Goal: Task Accomplishment & Management: Manage account settings

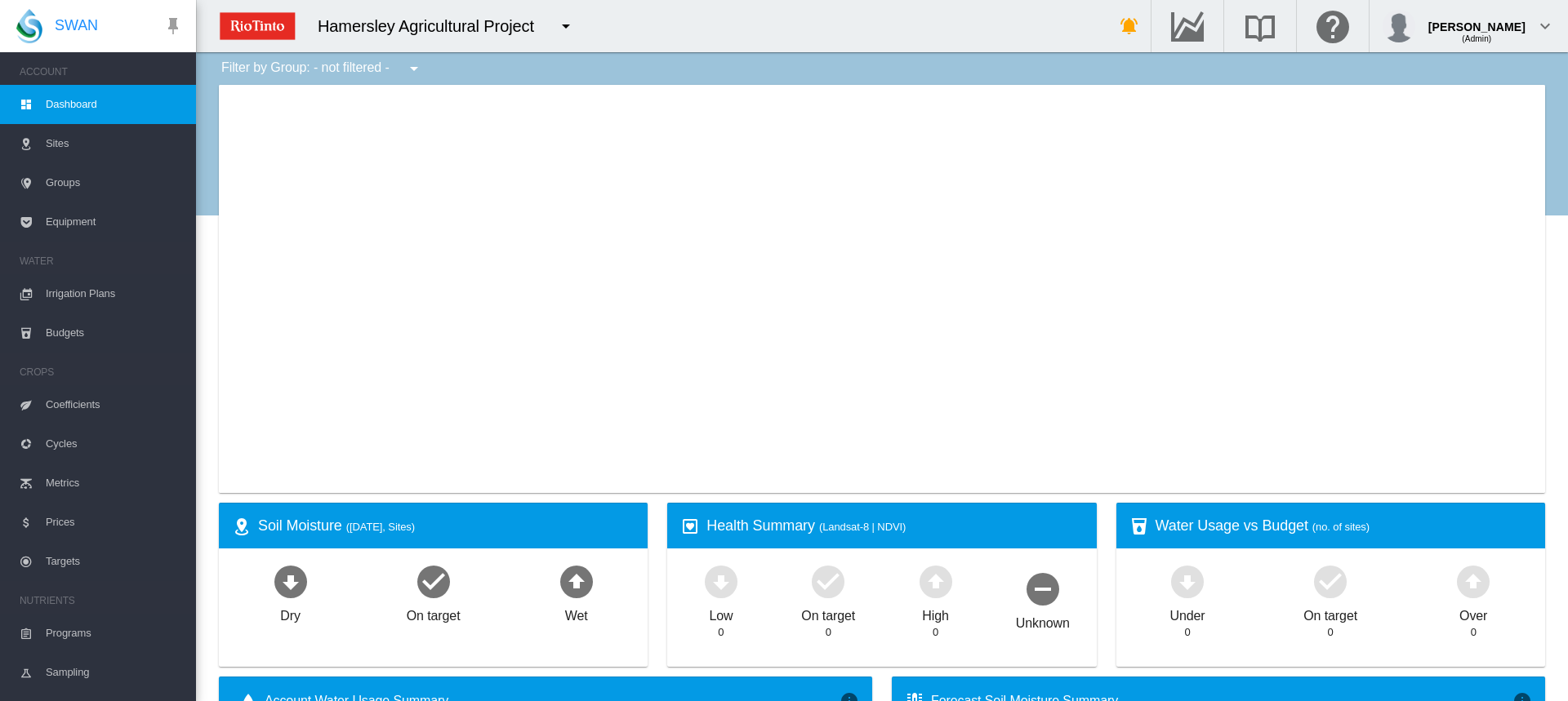
type input "**********"
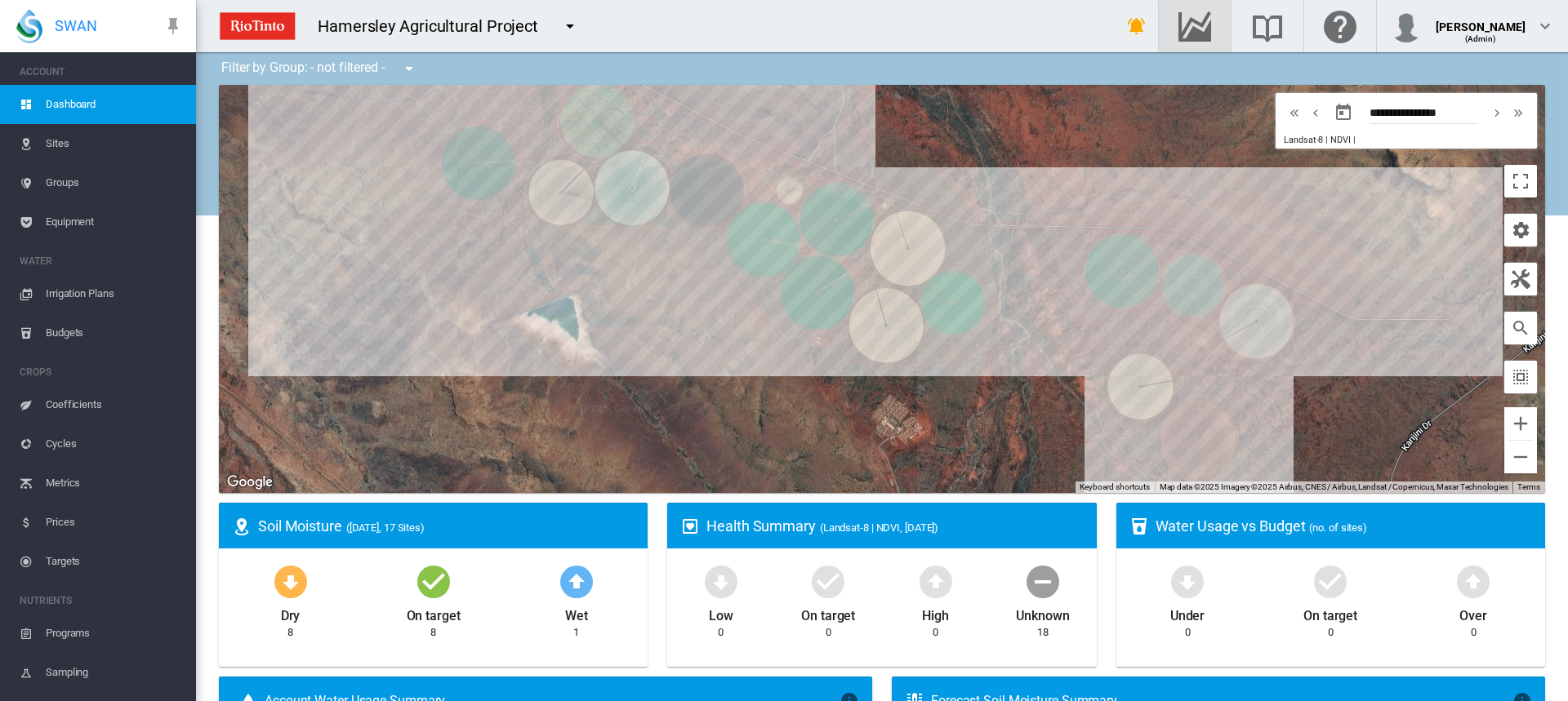
click at [1190, 25] on md-icon "Go to the Data Hub" at bounding box center [1195, 26] width 39 height 20
click at [86, 293] on span "Irrigation Plans" at bounding box center [114, 294] width 137 height 39
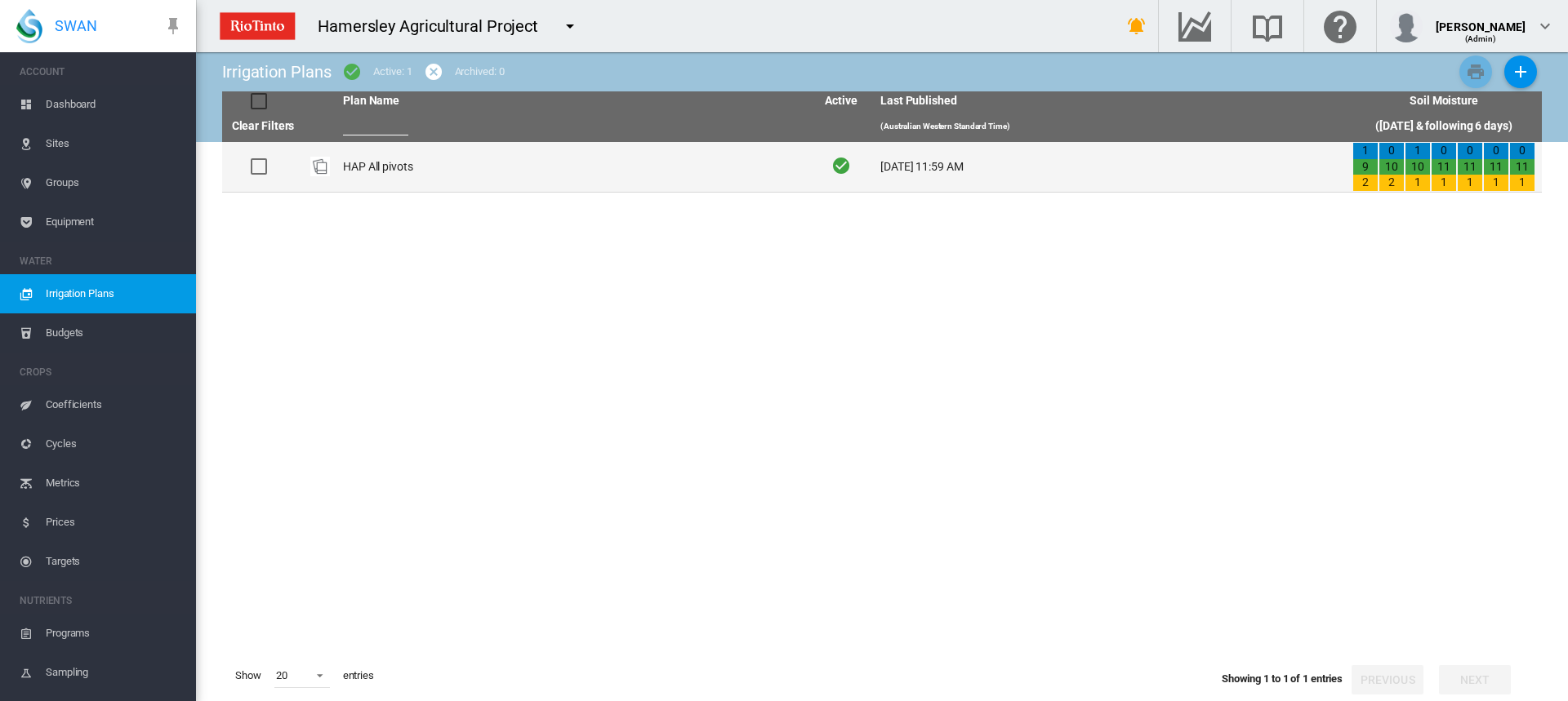
click at [378, 168] on td "HAP All pivots" at bounding box center [572, 167] width 472 height 50
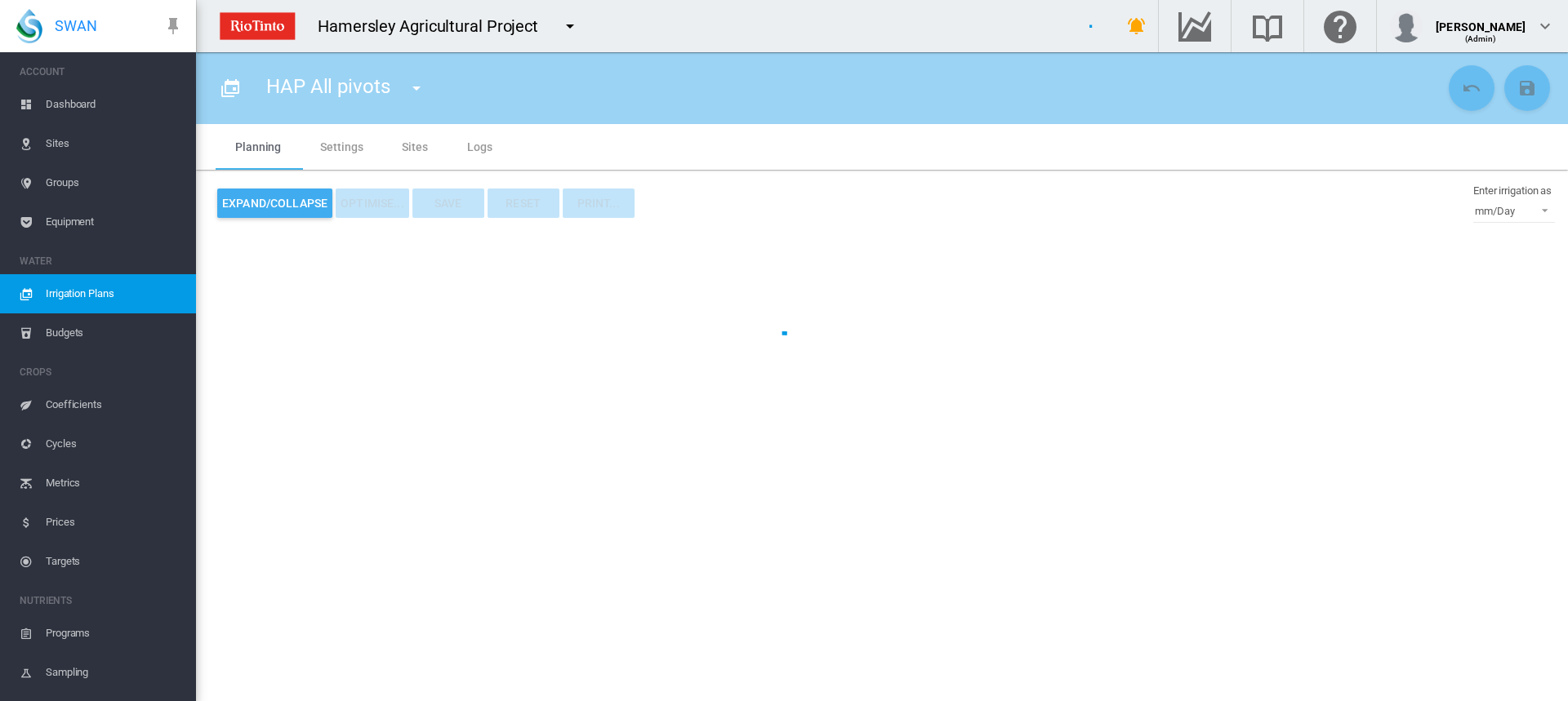
type input "**********"
type input "*"
type input "*****"
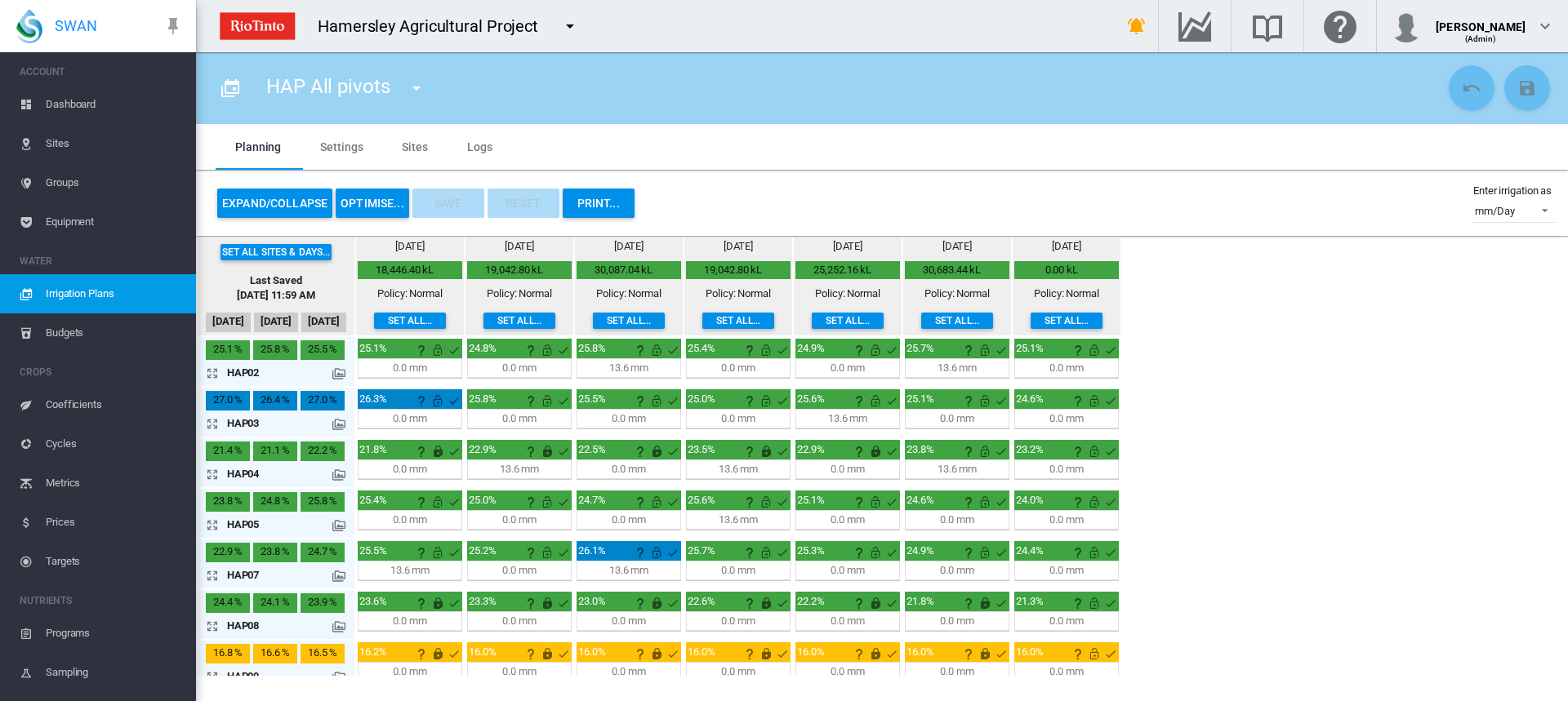
drag, startPoint x: 209, startPoint y: 378, endPoint x: 217, endPoint y: 379, distance: 8.1
click at [209, 378] on md-icon "icon-arrow-expand" at bounding box center [216, 373] width 20 height 20
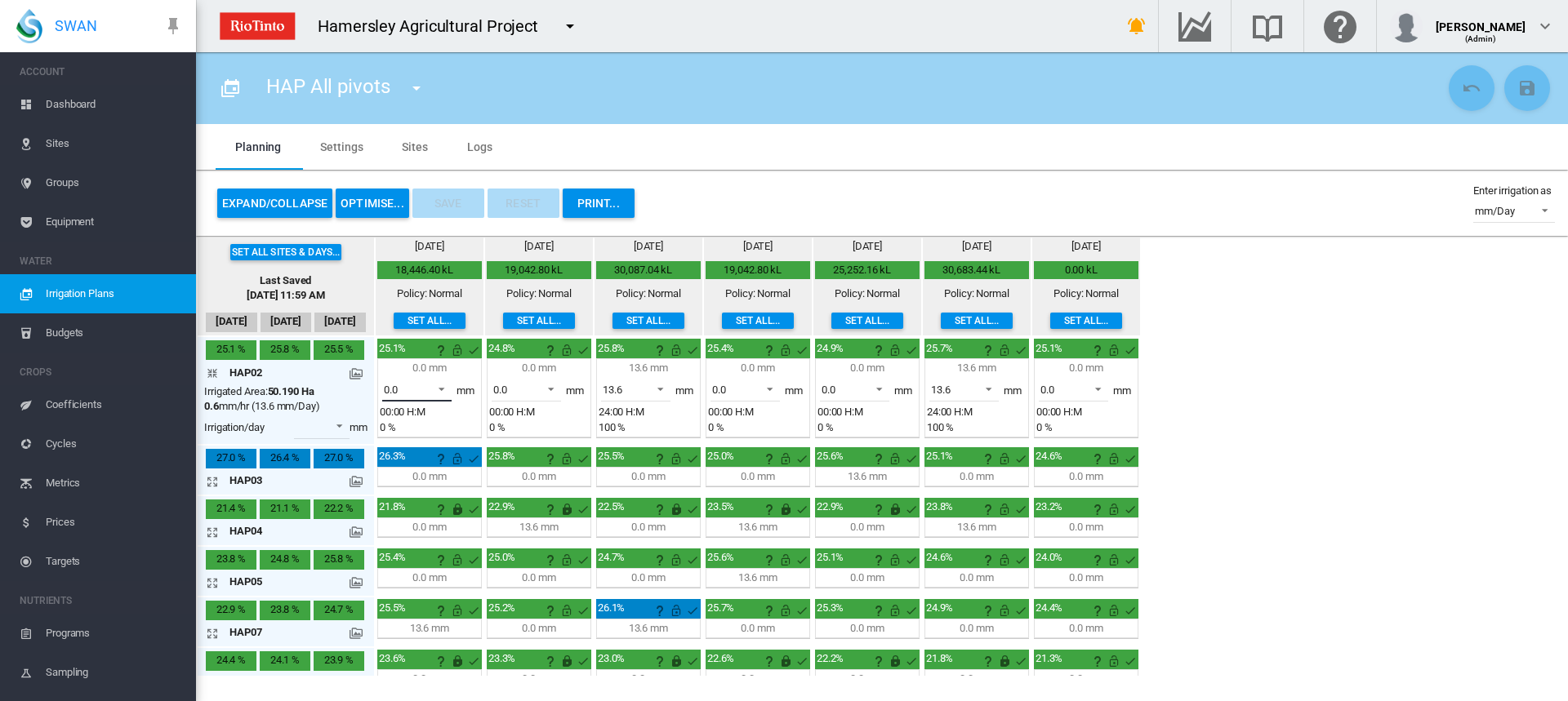
click at [441, 389] on span at bounding box center [436, 387] width 20 height 15
drag, startPoint x: 425, startPoint y: 425, endPoint x: 429, endPoint y: 409, distance: 16.5
click at [425, 424] on md-option "13.6" at bounding box center [426, 429] width 111 height 39
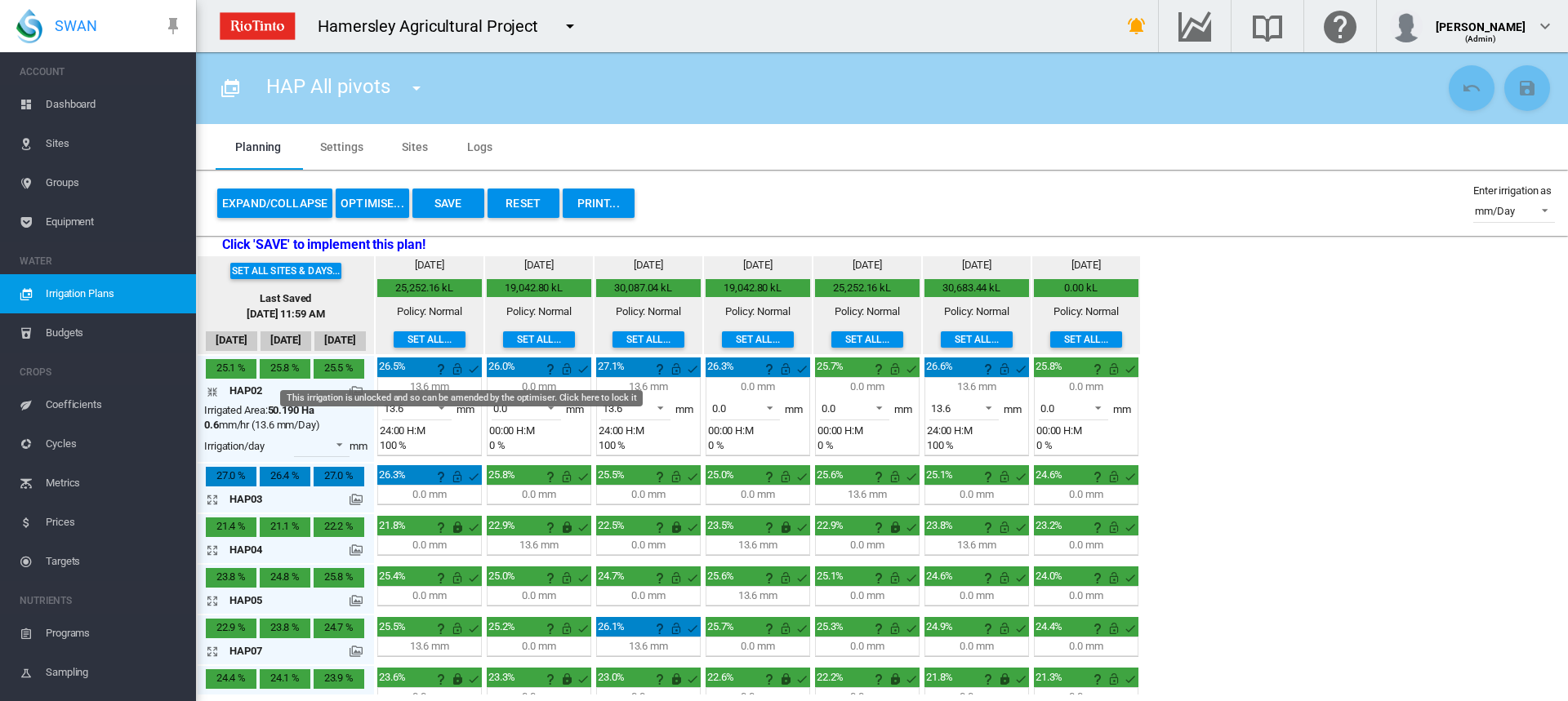
click at [459, 371] on md-icon "This irrigation is unlocked and so can be amended by the optimiser. Click here …" at bounding box center [457, 368] width 20 height 20
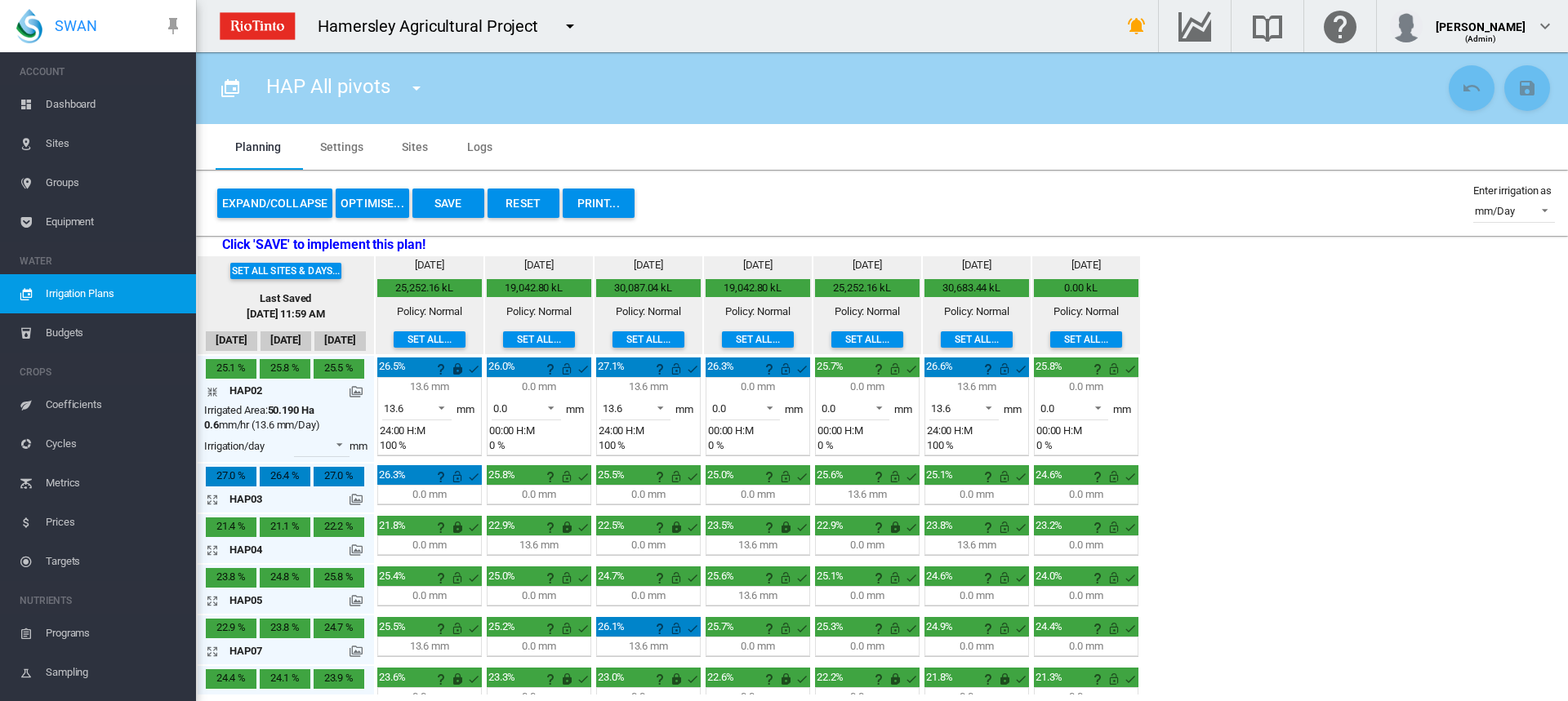
click at [212, 501] on md-icon "icon-arrow-expand" at bounding box center [216, 499] width 20 height 20
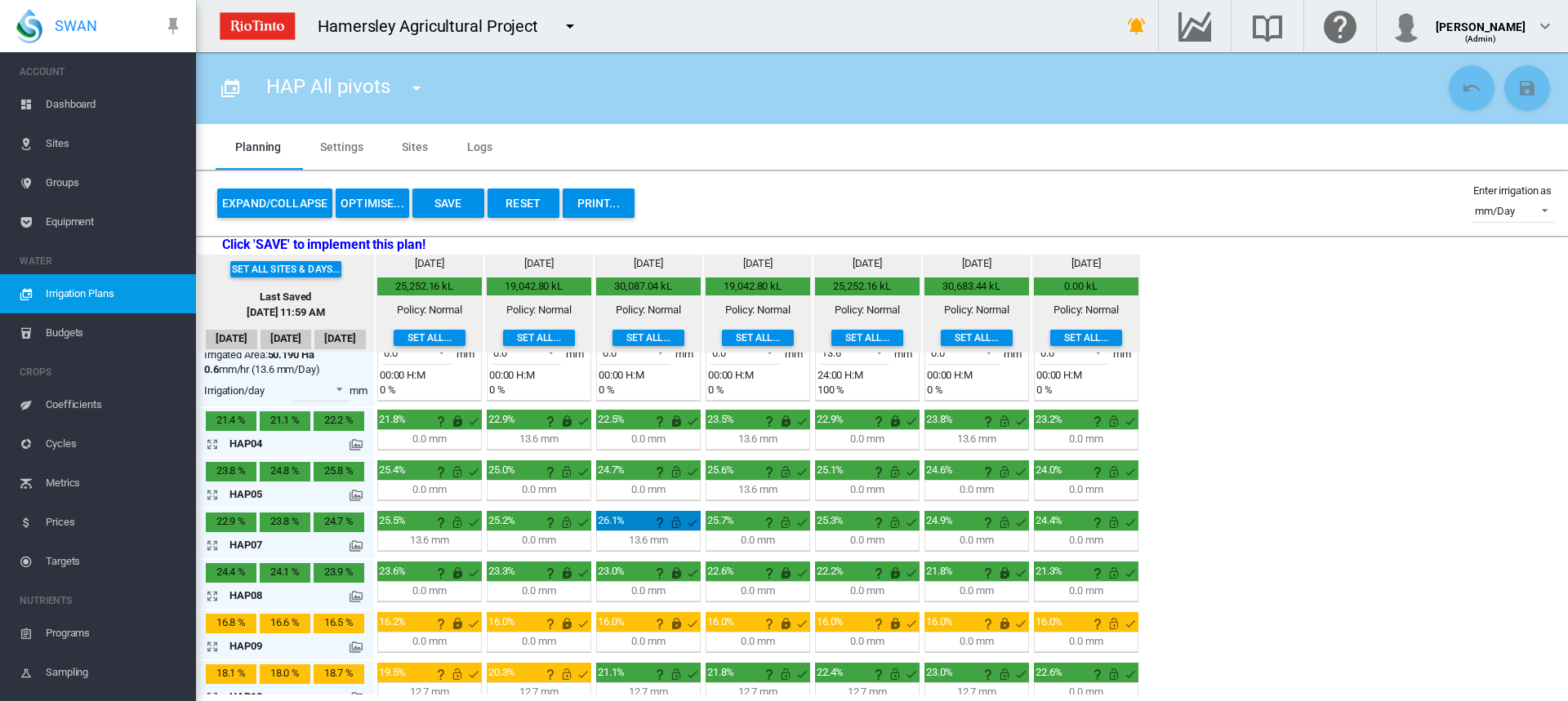
scroll to position [244, 0]
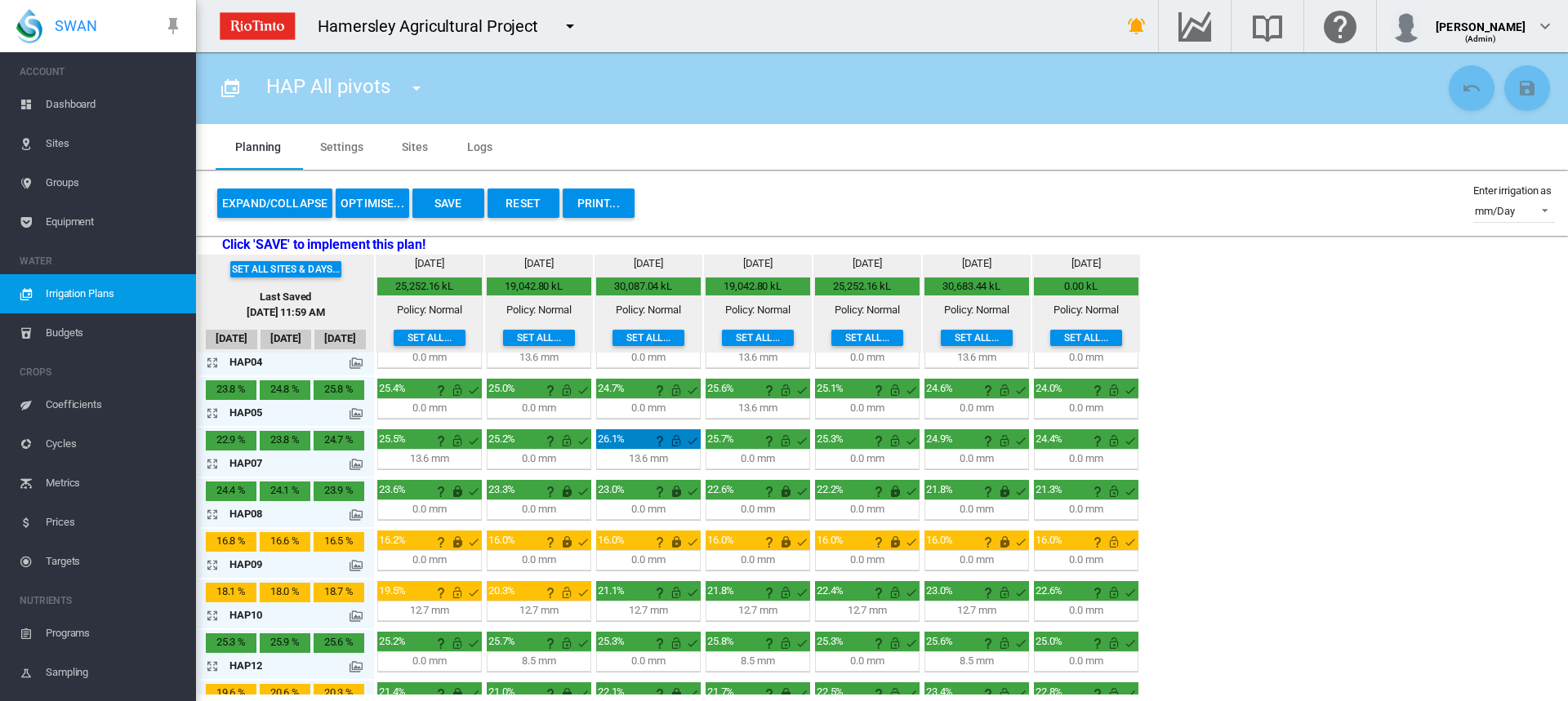
click at [210, 520] on md-icon "icon-arrow-expand" at bounding box center [216, 514] width 20 height 20
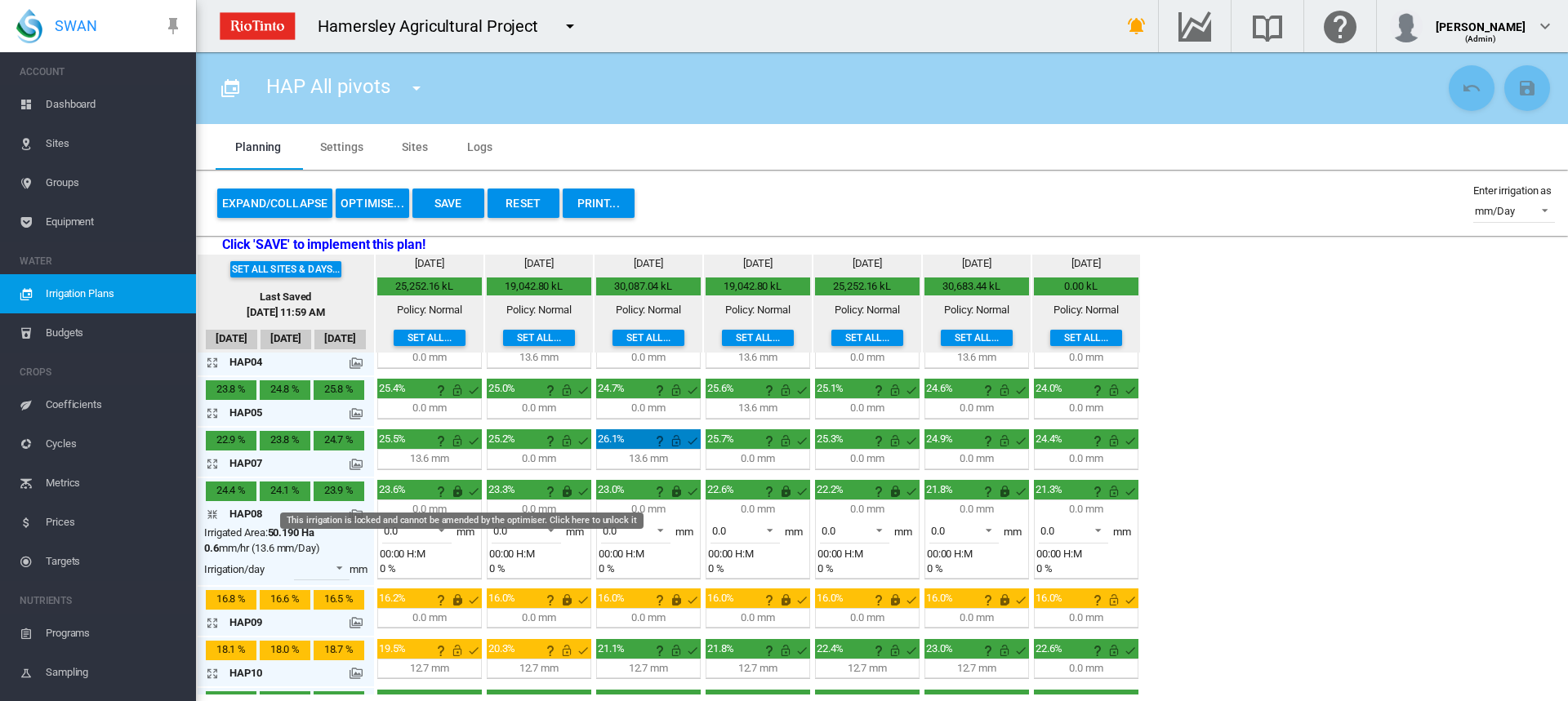
click at [459, 492] on md-icon "This irrigation is locked and cannot be amended by the optimiser. Click here to…" at bounding box center [457, 491] width 20 height 20
click at [445, 524] on span at bounding box center [436, 528] width 20 height 15
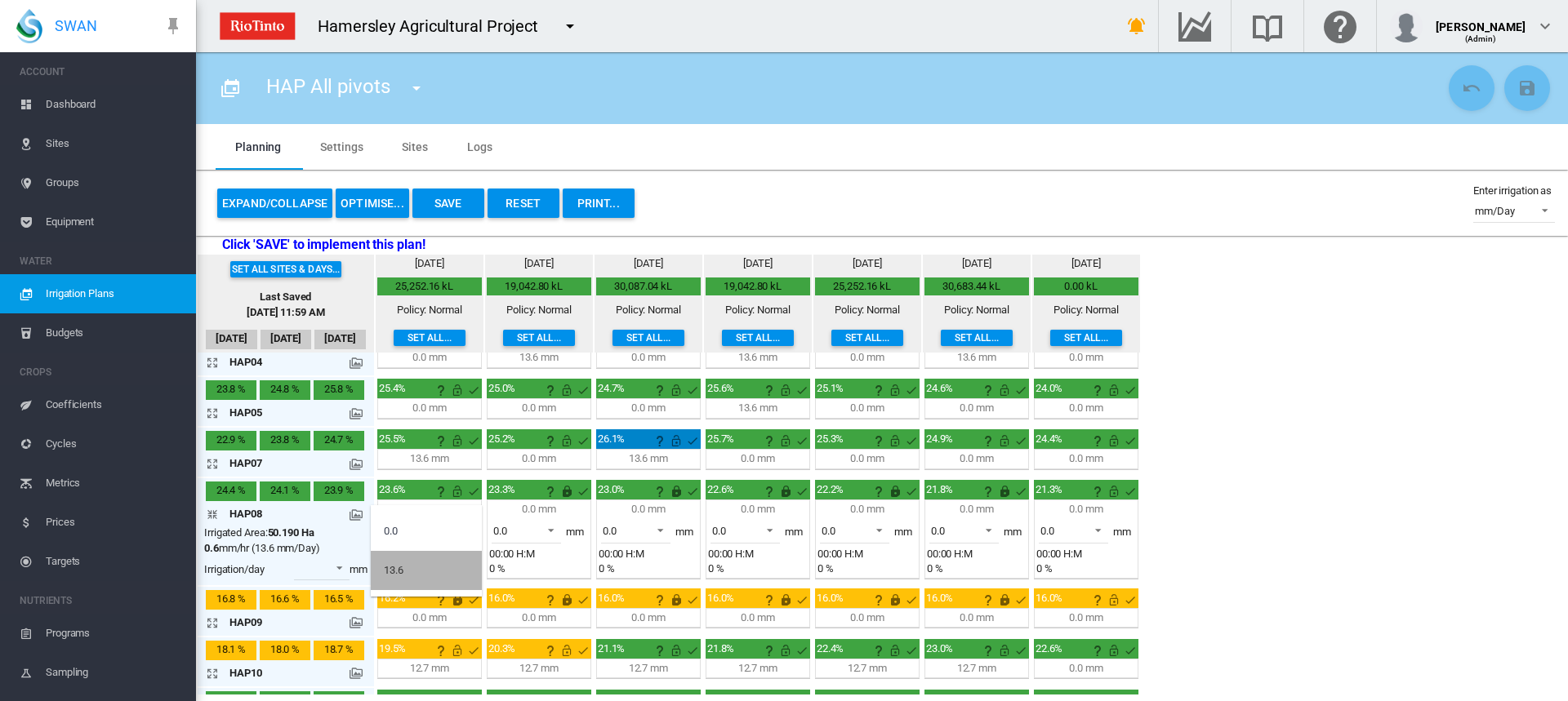
click at [422, 568] on md-option "13.6" at bounding box center [426, 570] width 111 height 39
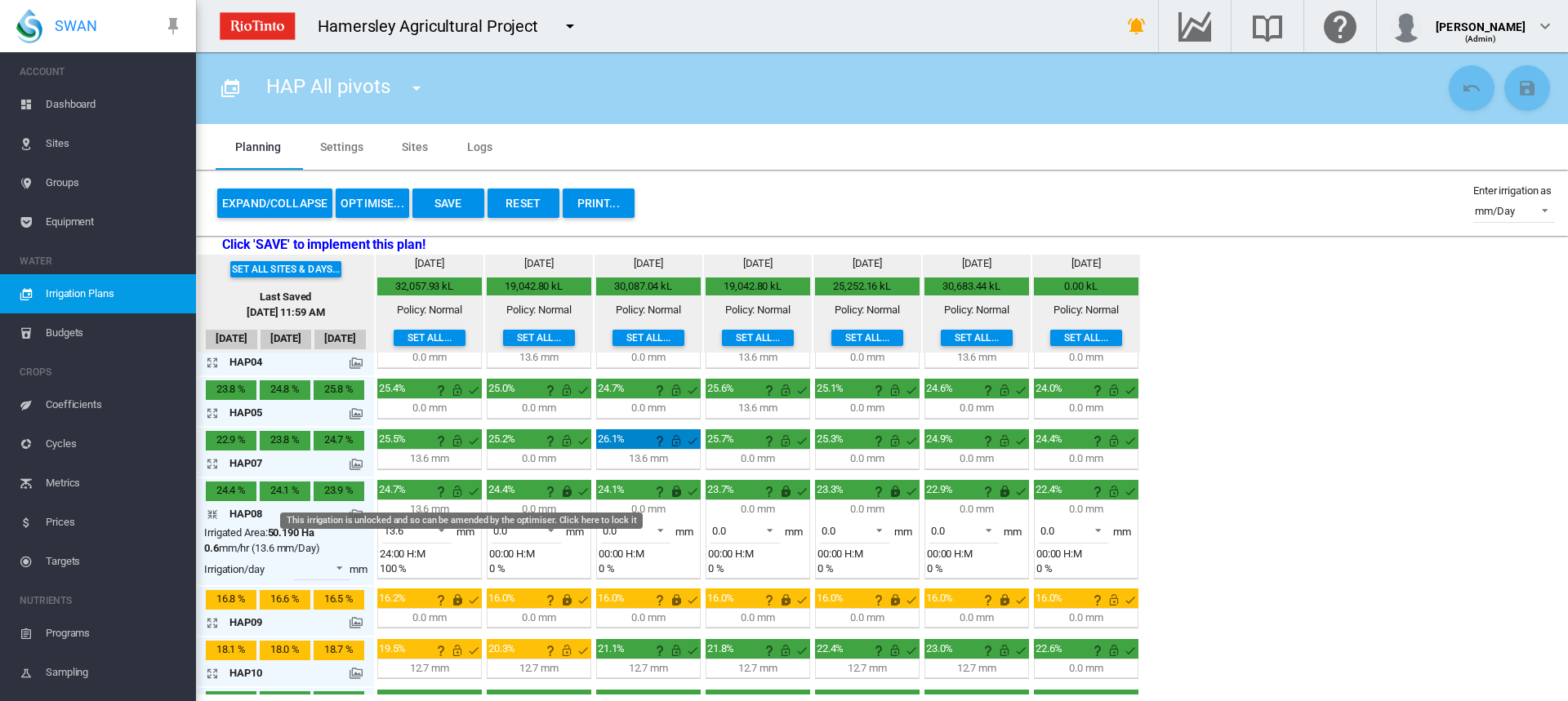
click at [457, 491] on md-icon "This irrigation is unlocked and so can be amended by the optimiser. Click here …" at bounding box center [457, 491] width 20 height 20
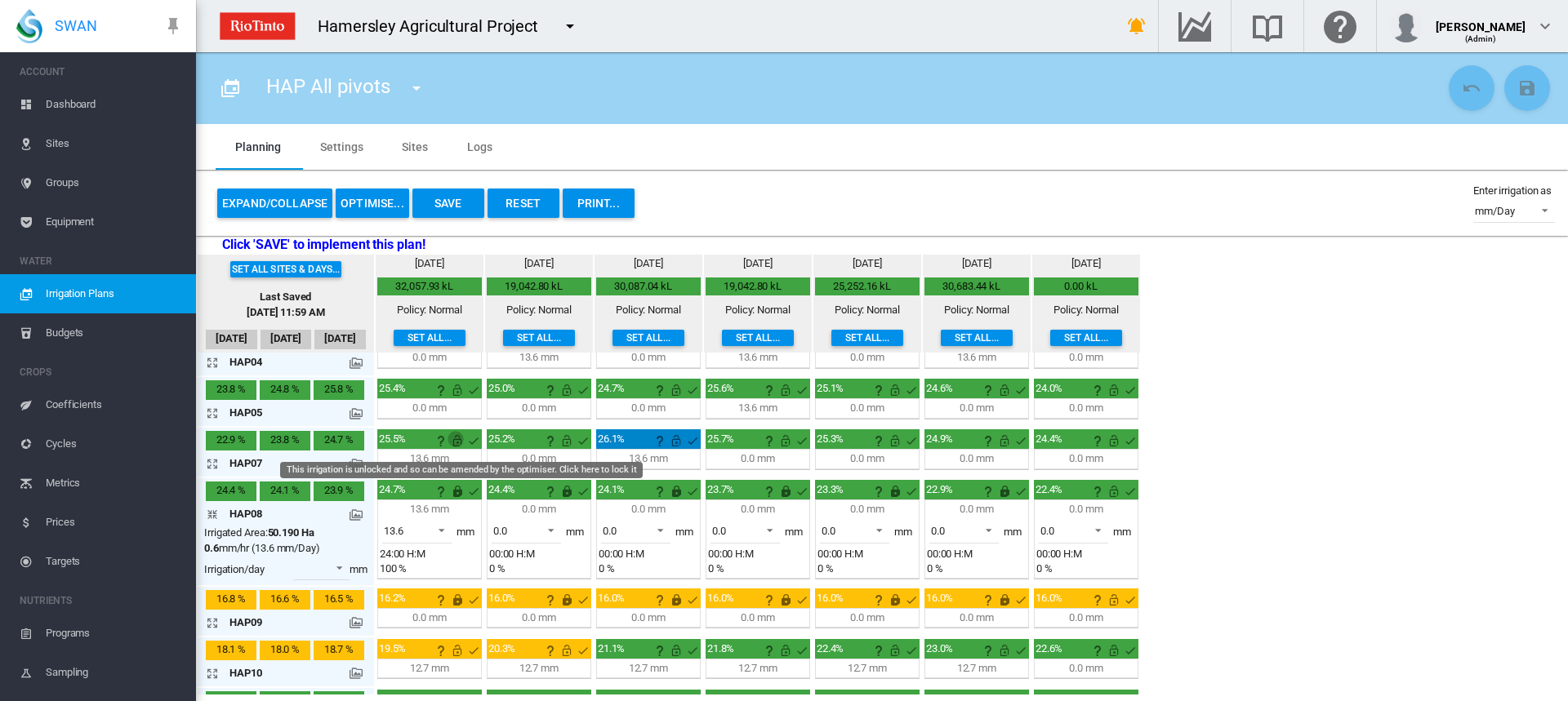
click at [456, 440] on md-icon "This irrigation is unlocked and so can be amended by the optimiser. Click here …" at bounding box center [457, 440] width 20 height 20
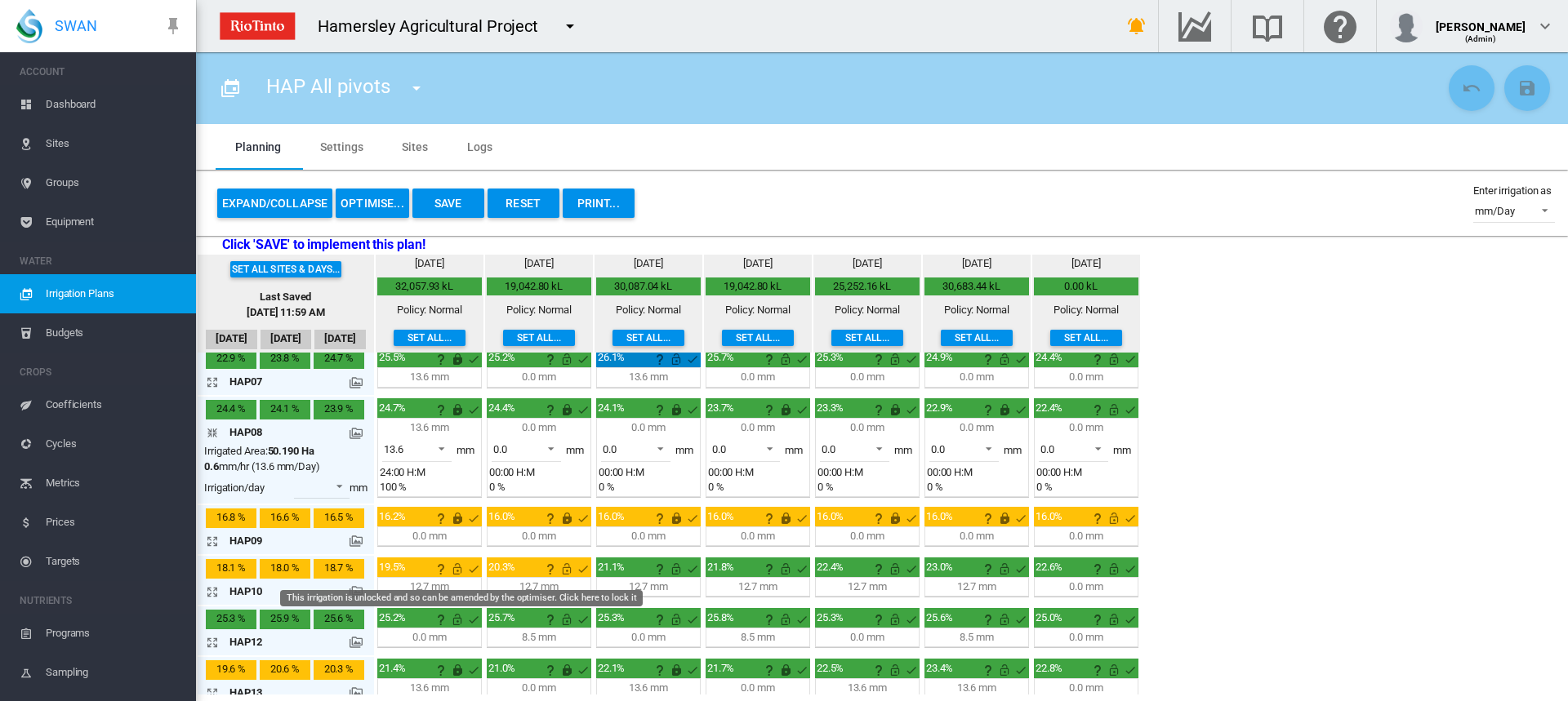
click at [452, 570] on md-icon "This irrigation is unlocked and so can be amended by the optimiser. Click here …" at bounding box center [457, 568] width 20 height 20
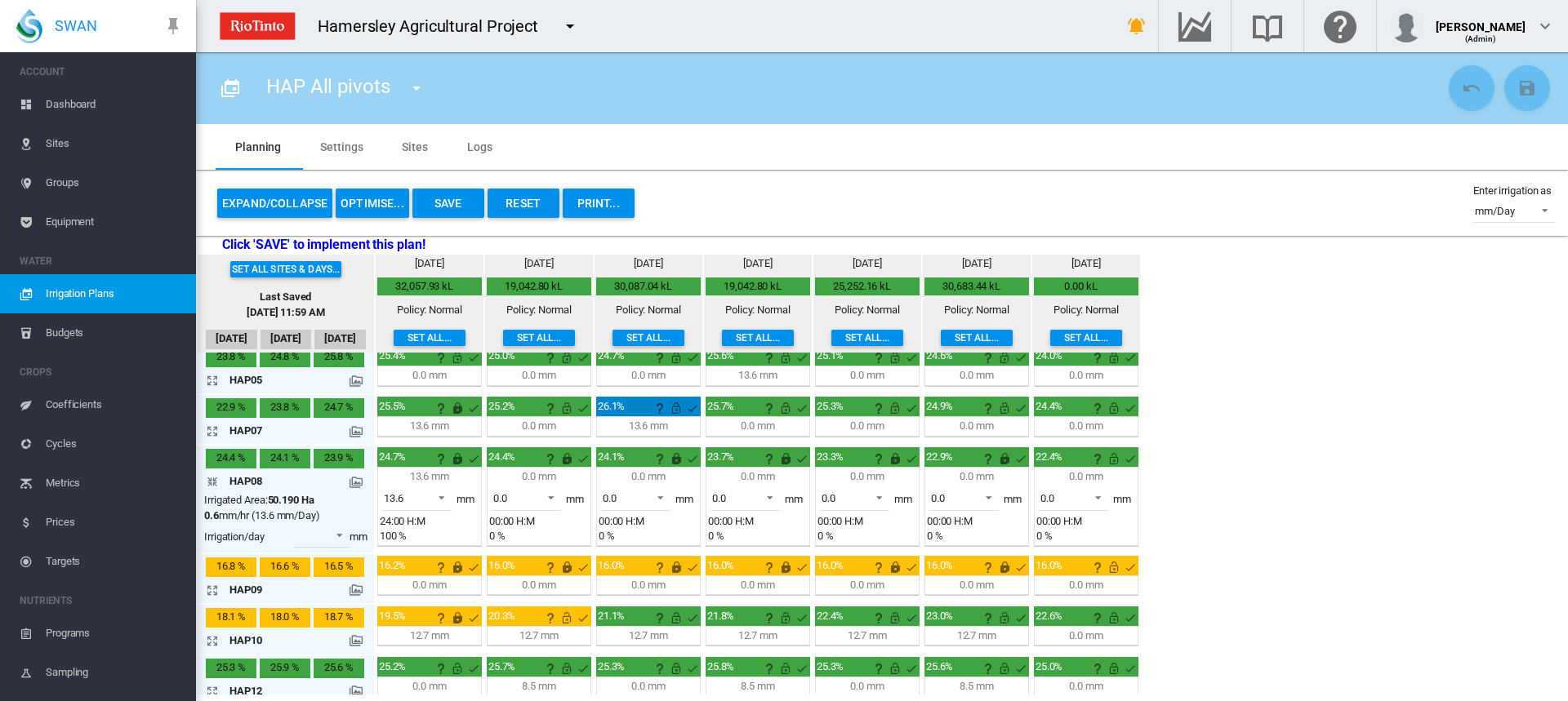
scroll to position [196, 0]
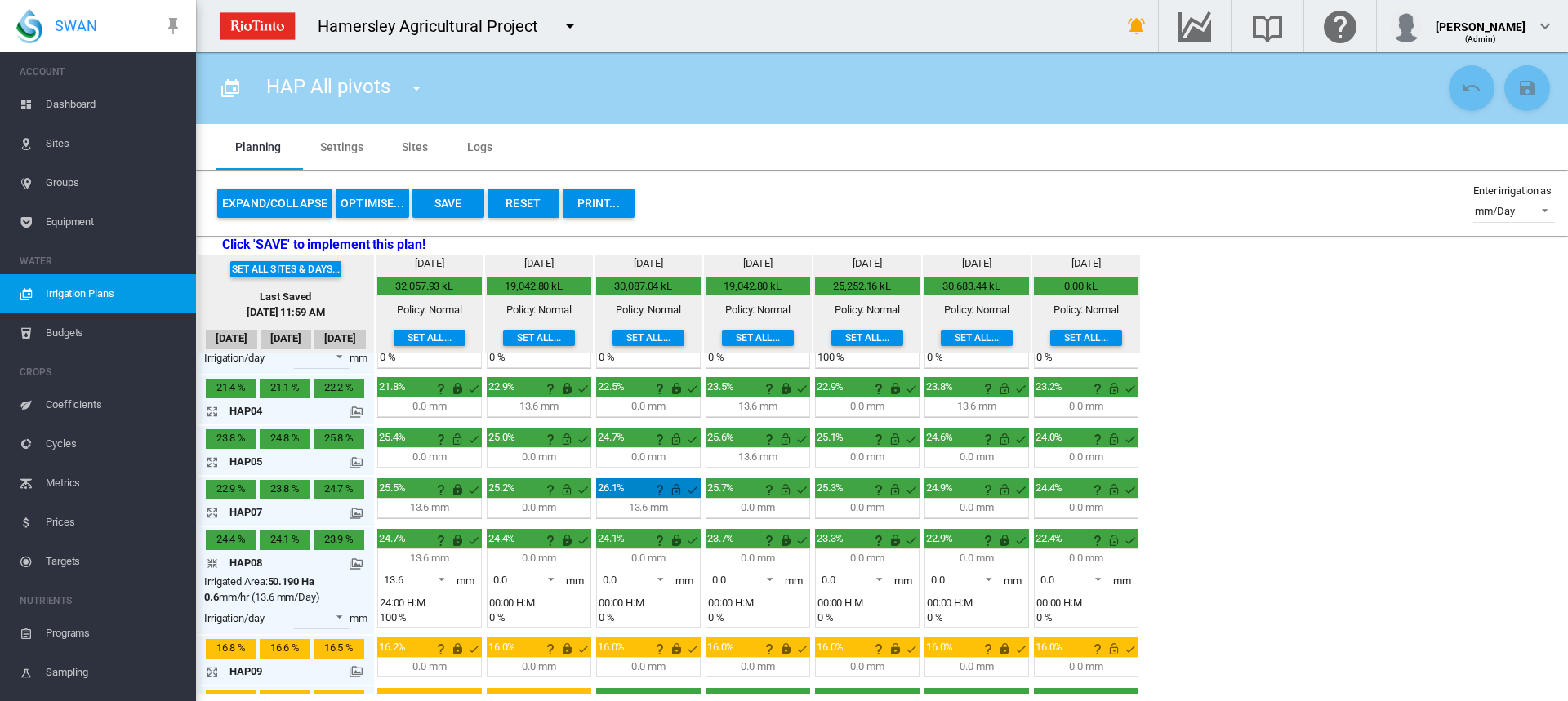
click at [210, 562] on md-icon "icon-arrow-collapse" at bounding box center [216, 563] width 20 height 20
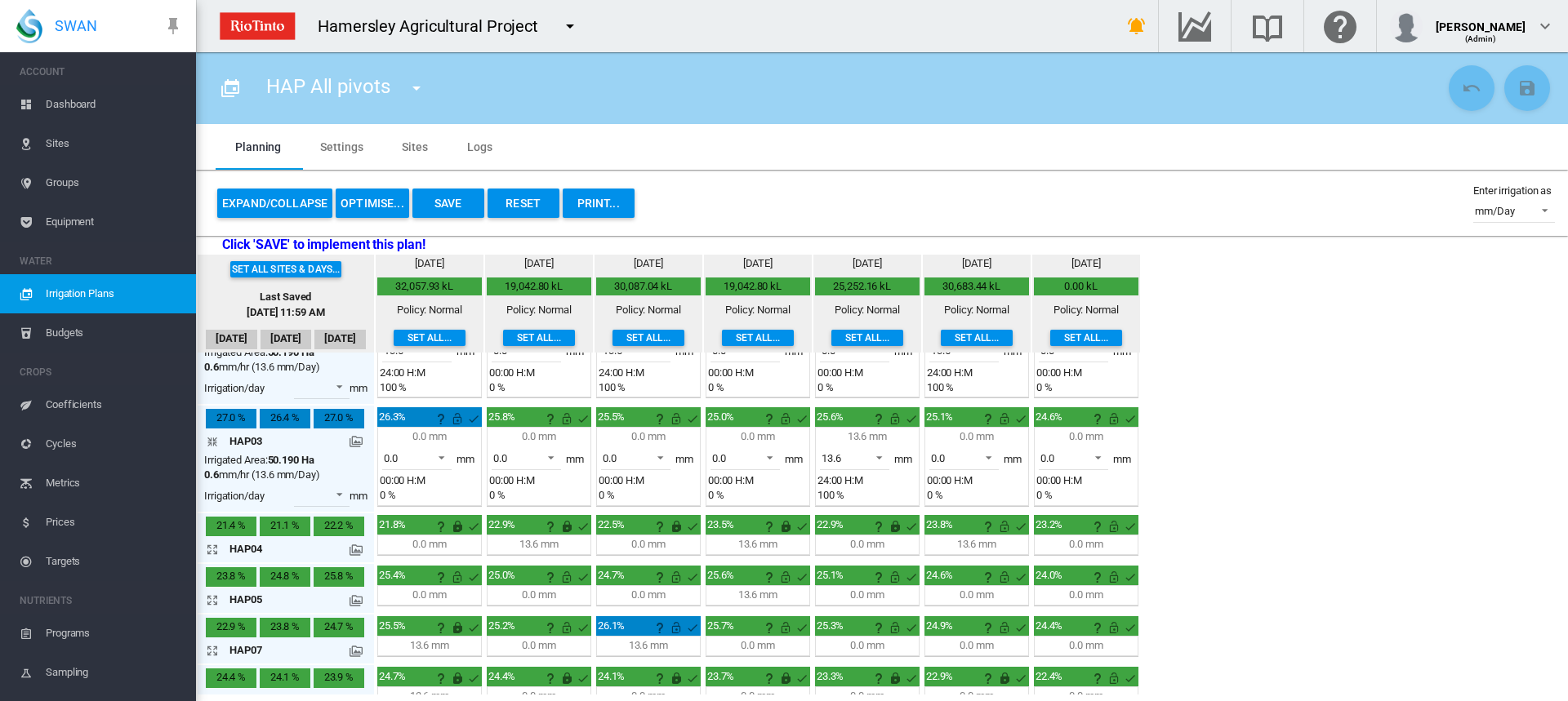
scroll to position [32, 0]
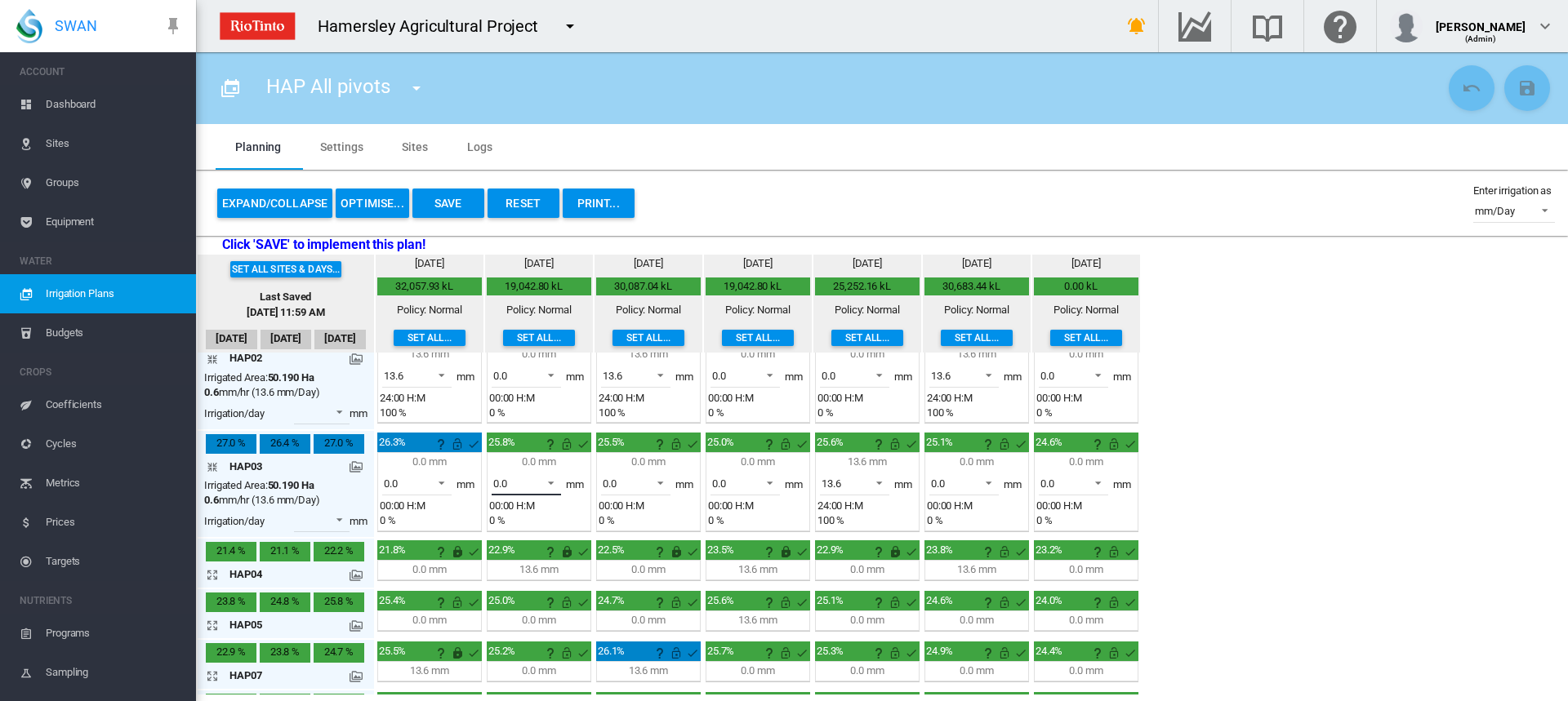
click at [549, 478] on span at bounding box center [546, 481] width 20 height 15
click at [553, 525] on md-option "13.6" at bounding box center [535, 523] width 111 height 39
click at [550, 481] on span at bounding box center [546, 481] width 20 height 15
click at [496, 449] on div "0.0" at bounding box center [500, 445] width 14 height 15
click at [660, 482] on span at bounding box center [655, 481] width 20 height 15
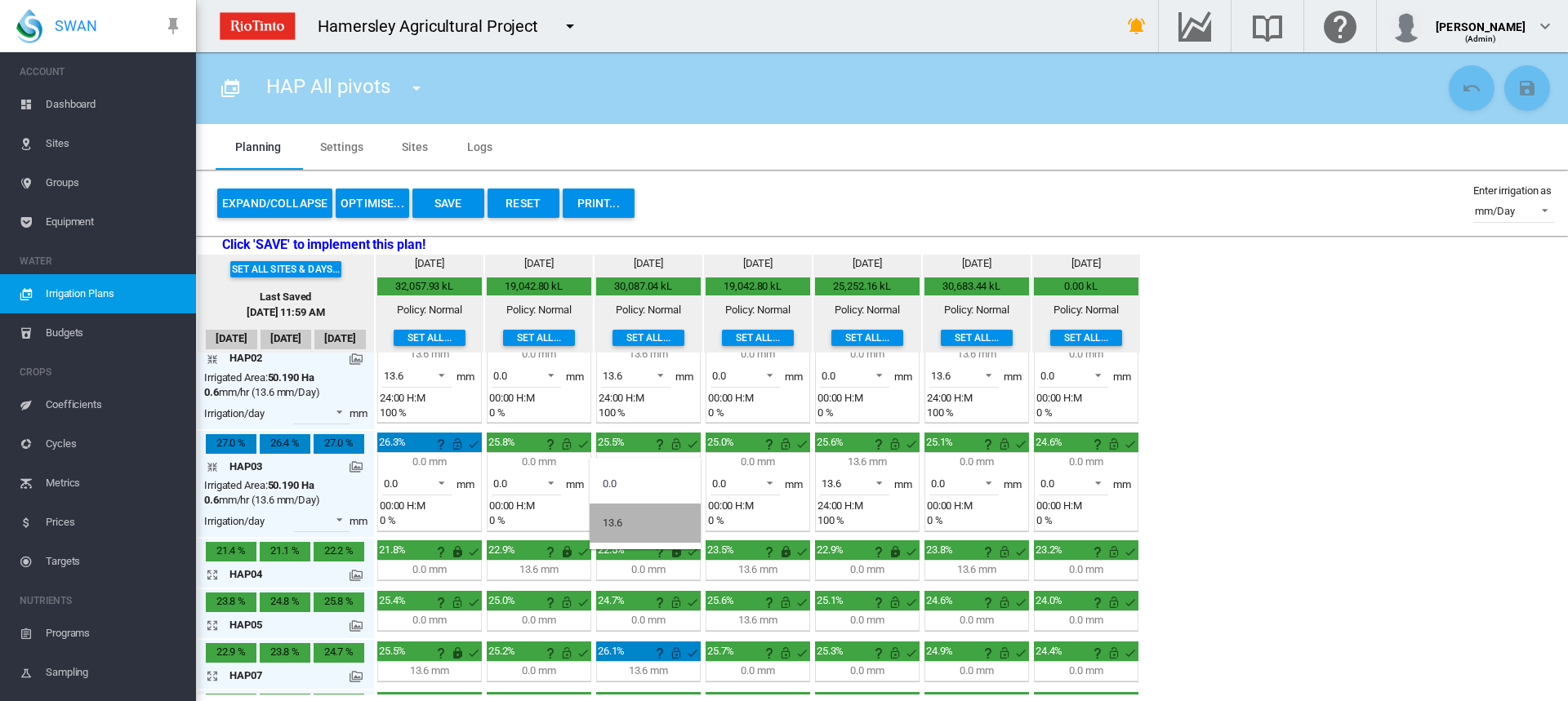
click at [643, 515] on md-option "13.6" at bounding box center [645, 523] width 111 height 39
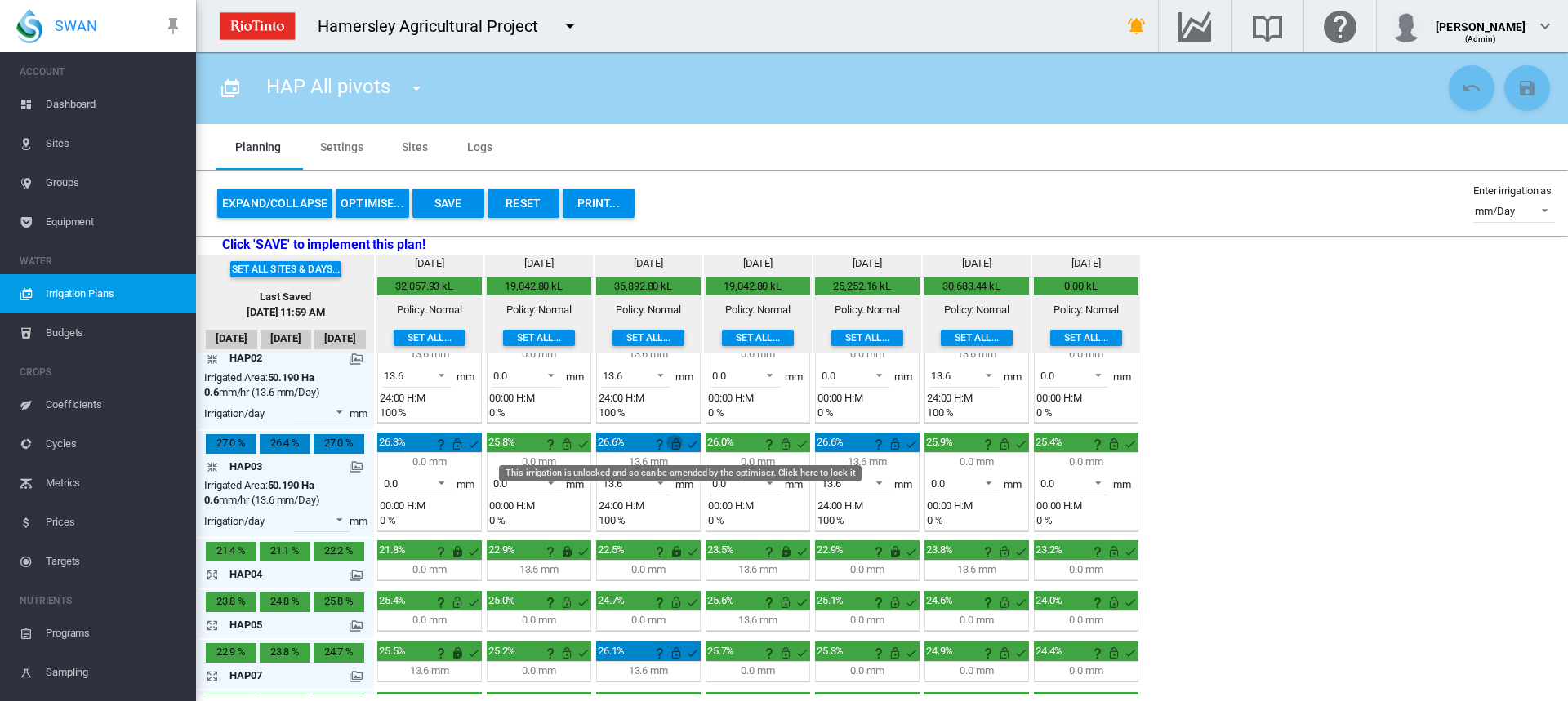
click at [672, 447] on md-icon "This irrigation is unlocked and so can be amended by the optimiser. Click here …" at bounding box center [676, 444] width 20 height 20
click at [389, 195] on button "OPTIMISE..." at bounding box center [372, 203] width 74 height 29
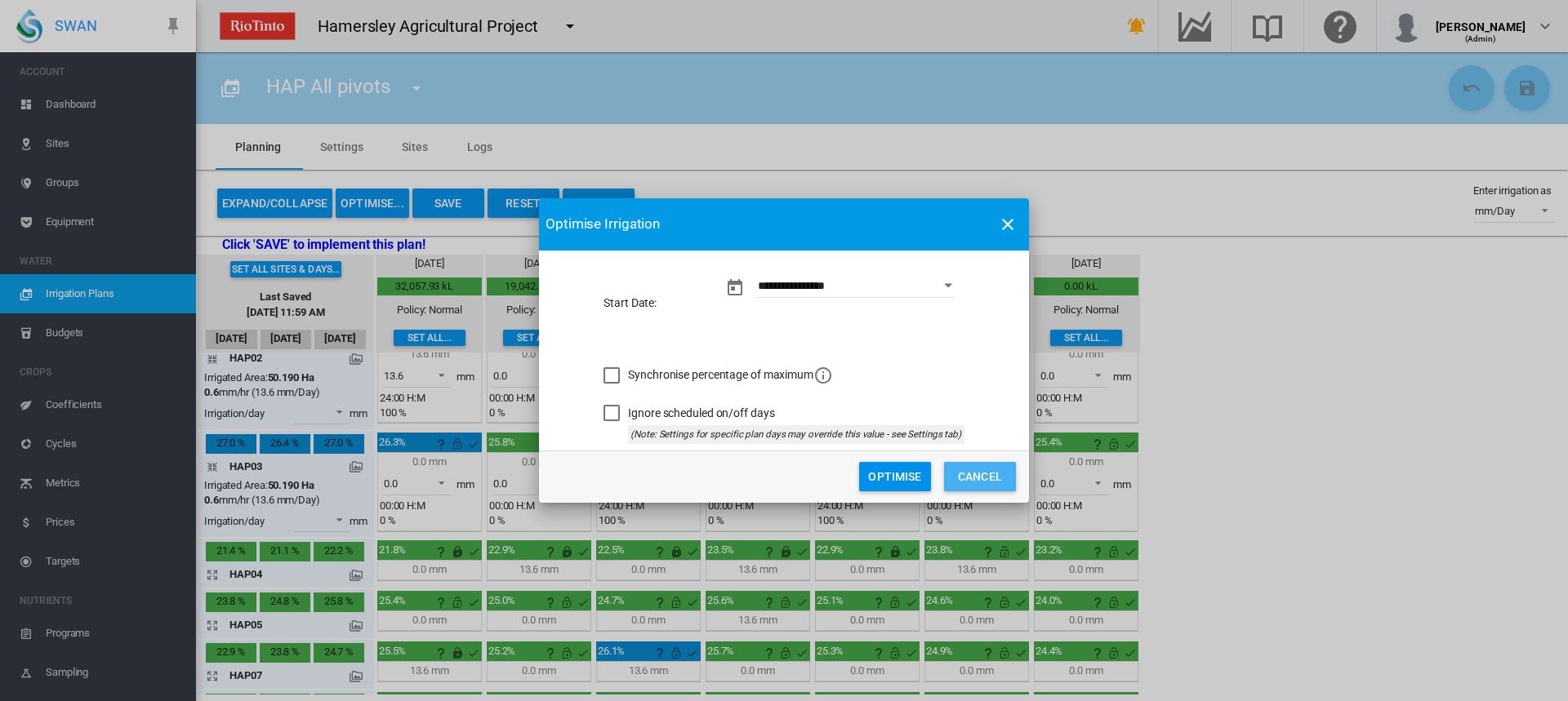
click at [979, 480] on button "Cancel" at bounding box center [980, 476] width 72 height 29
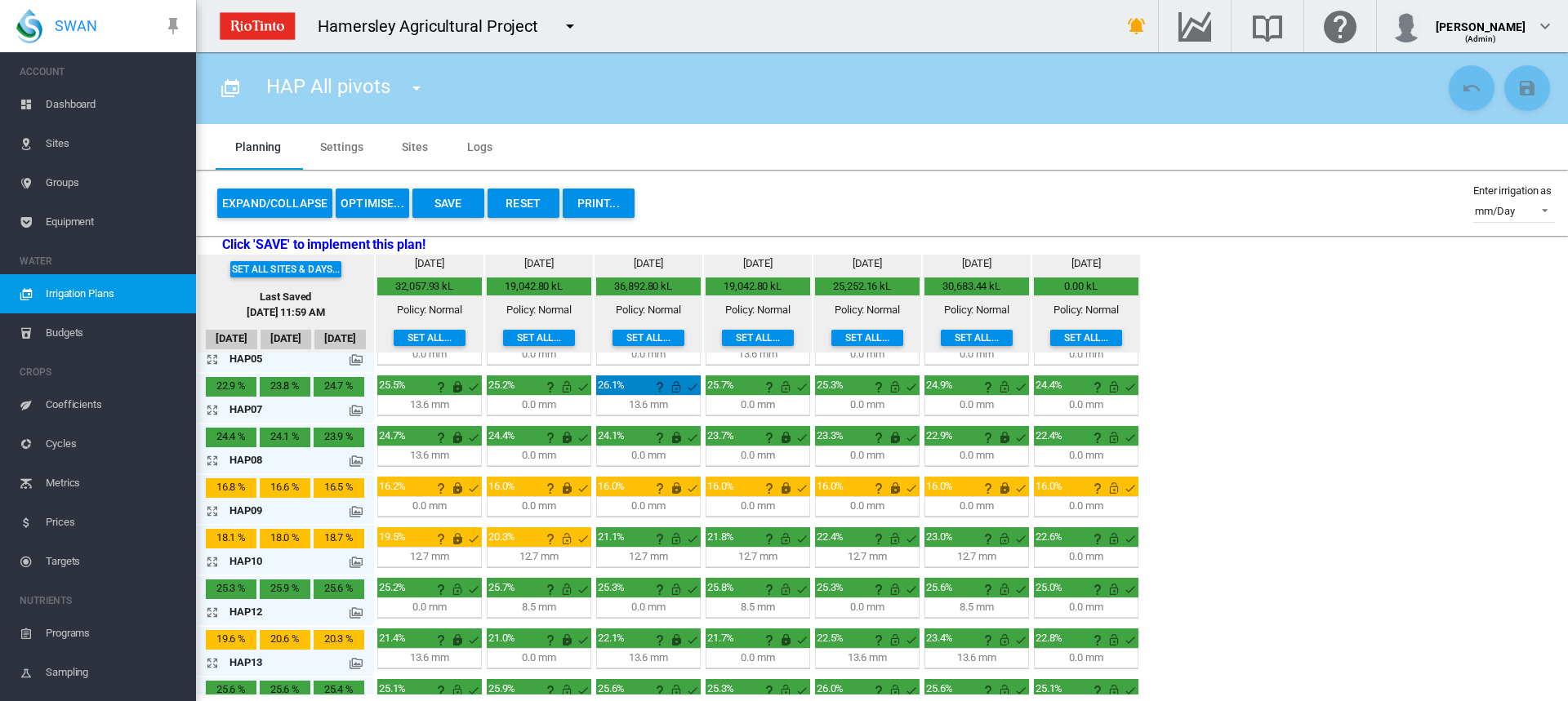
scroll to position [359, 0]
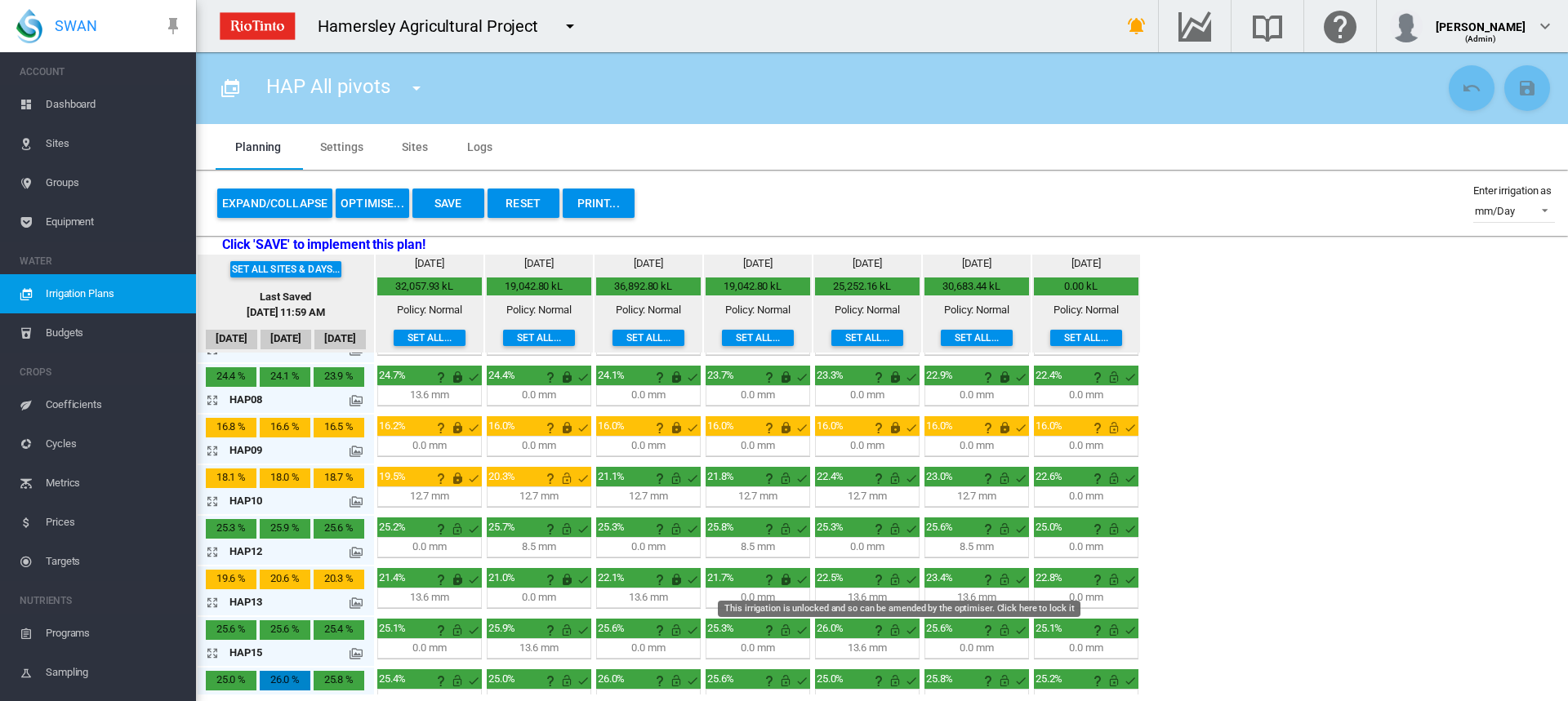
click at [899, 582] on md-icon "This irrigation is unlocked and so can be amended by the optimiser. Click here …" at bounding box center [895, 579] width 20 height 20
click at [214, 601] on md-icon "icon-arrow-expand" at bounding box center [216, 602] width 20 height 20
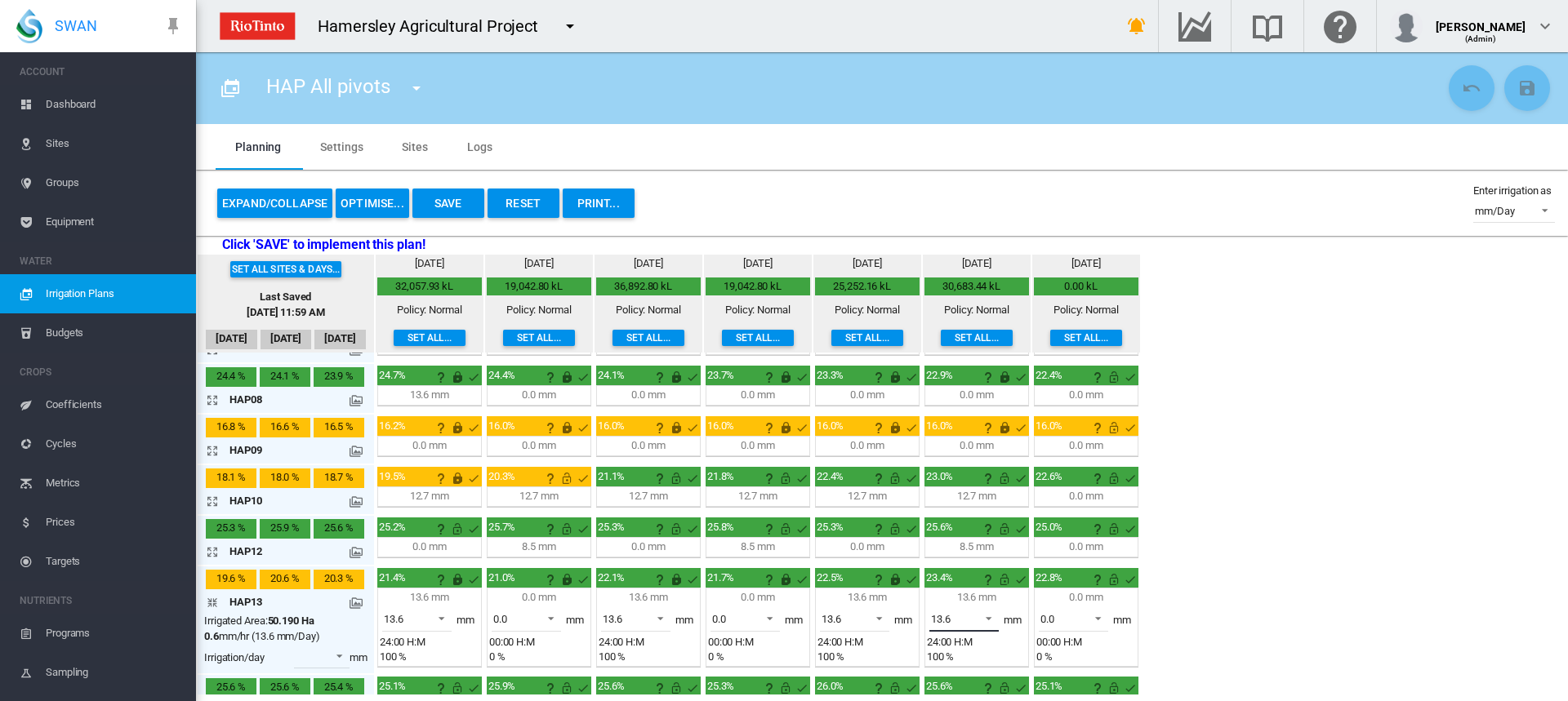
click at [993, 614] on span at bounding box center [984, 616] width 20 height 15
click at [973, 582] on md-option "0.0" at bounding box center [973, 580] width 111 height 39
click at [1104, 617] on span at bounding box center [1093, 616] width 20 height 15
click at [1098, 655] on md-option "13.6" at bounding box center [1083, 658] width 111 height 39
drag, startPoint x: 1115, startPoint y: 582, endPoint x: 1052, endPoint y: 604, distance: 66.7
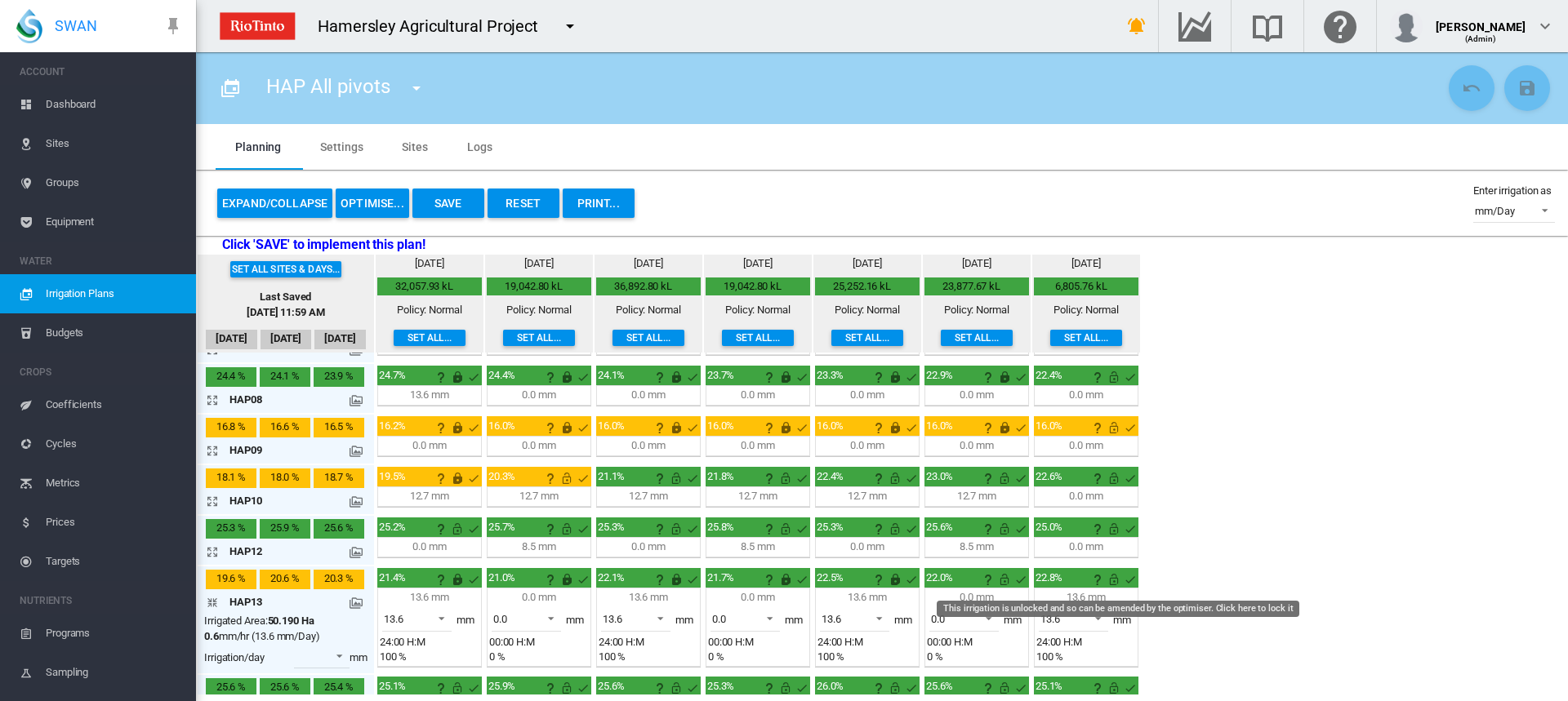
click at [1113, 583] on md-icon "This irrigation is unlocked and so can be amended by the optimiser. Click here …" at bounding box center [1114, 579] width 20 height 20
click at [1008, 577] on md-icon "This irrigation is unlocked and so can be amended by the optimiser. Click here …" at bounding box center [1004, 579] width 20 height 20
click at [214, 600] on md-icon "icon-arrow-collapse" at bounding box center [216, 602] width 20 height 20
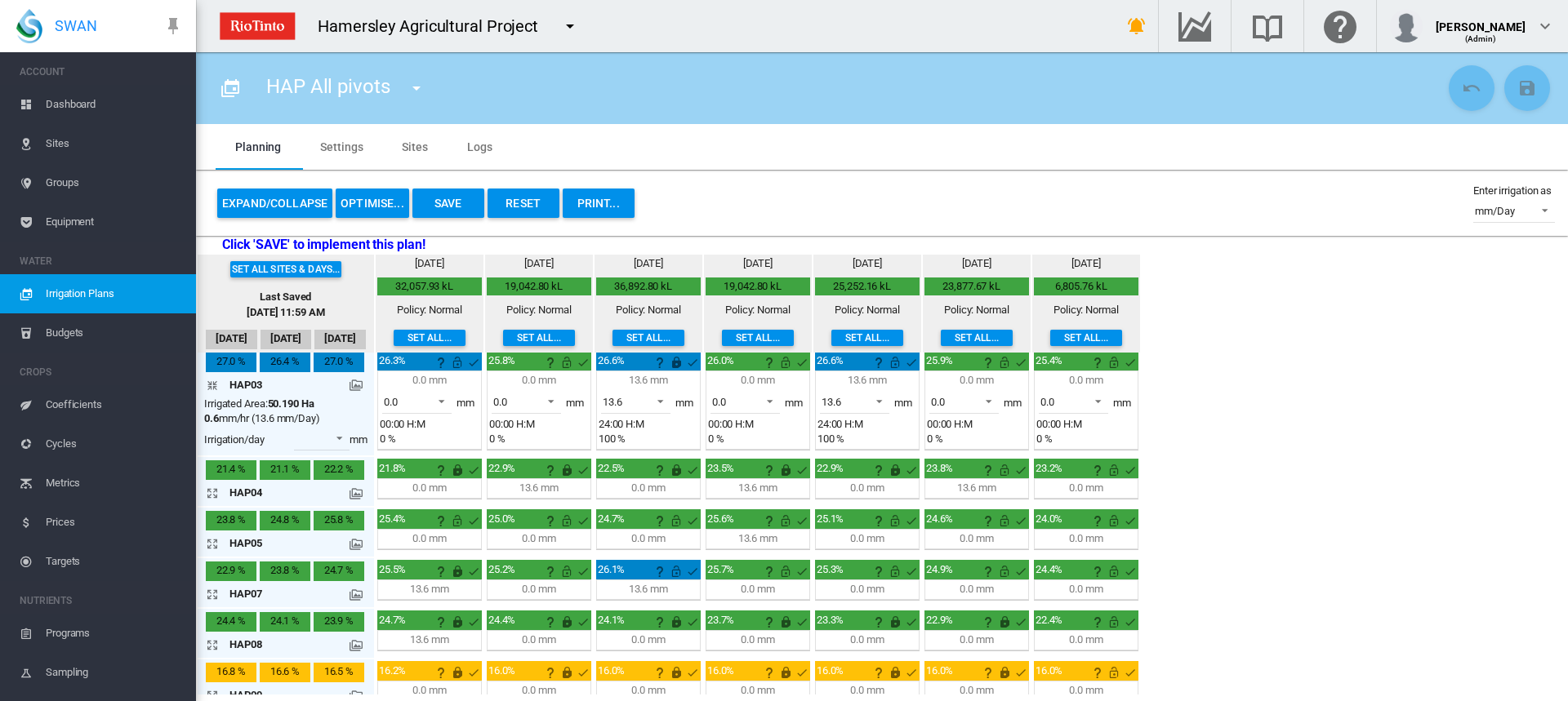
scroll to position [196, 0]
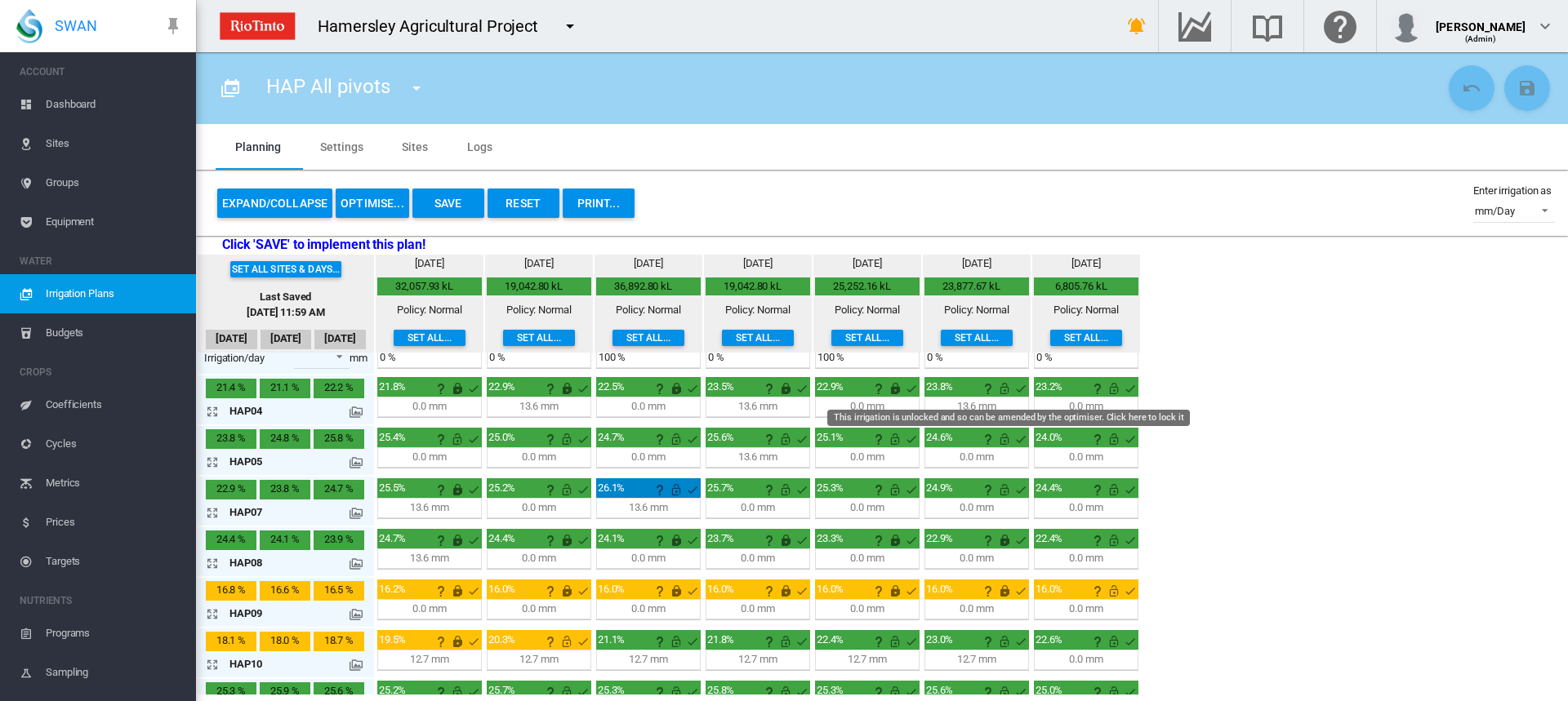
click at [1006, 387] on md-icon "This irrigation is unlocked and so can be amended by the optimiser. Click here …" at bounding box center [1004, 388] width 20 height 20
click at [1118, 388] on md-icon "This irrigation is unlocked and so can be amended by the optimiser. Click here …" at bounding box center [1114, 388] width 20 height 20
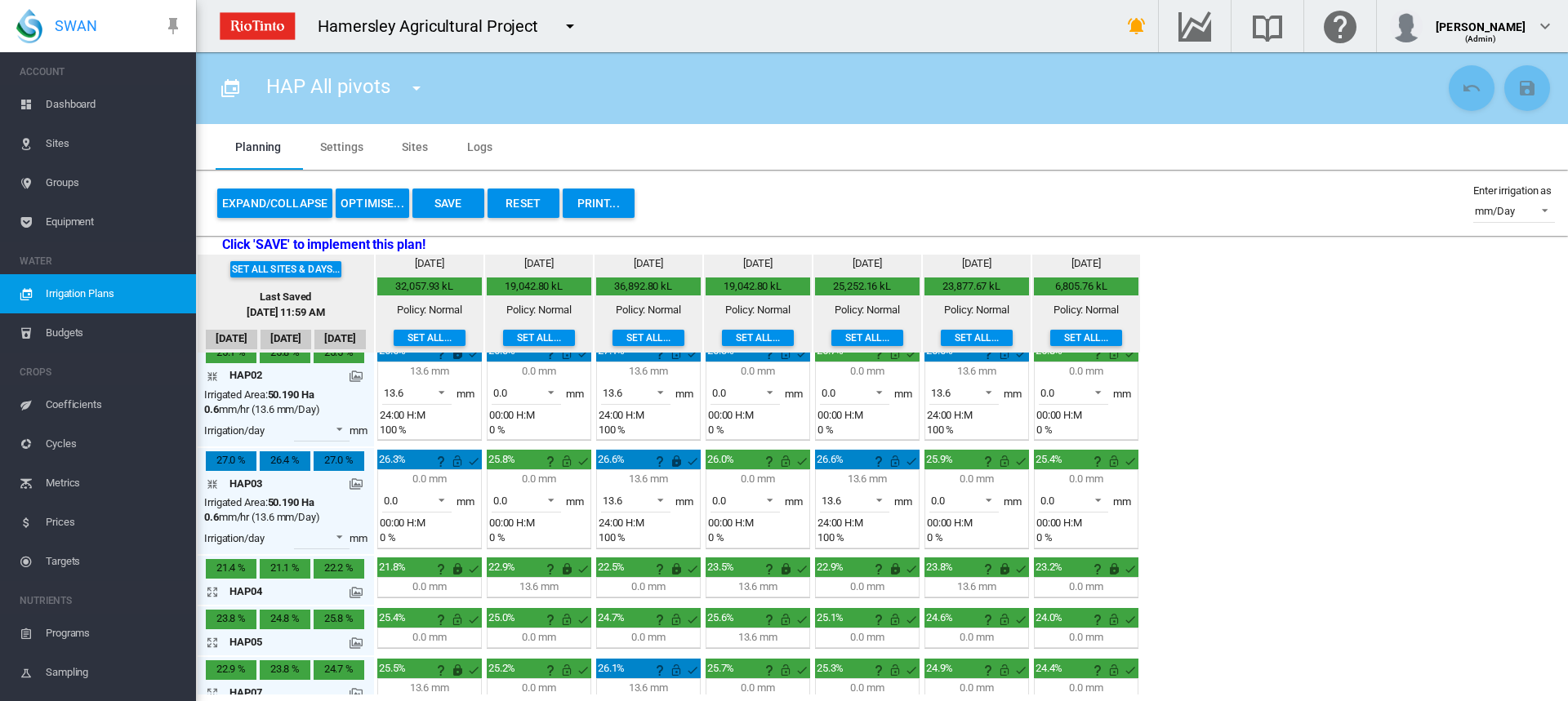
scroll to position [0, 0]
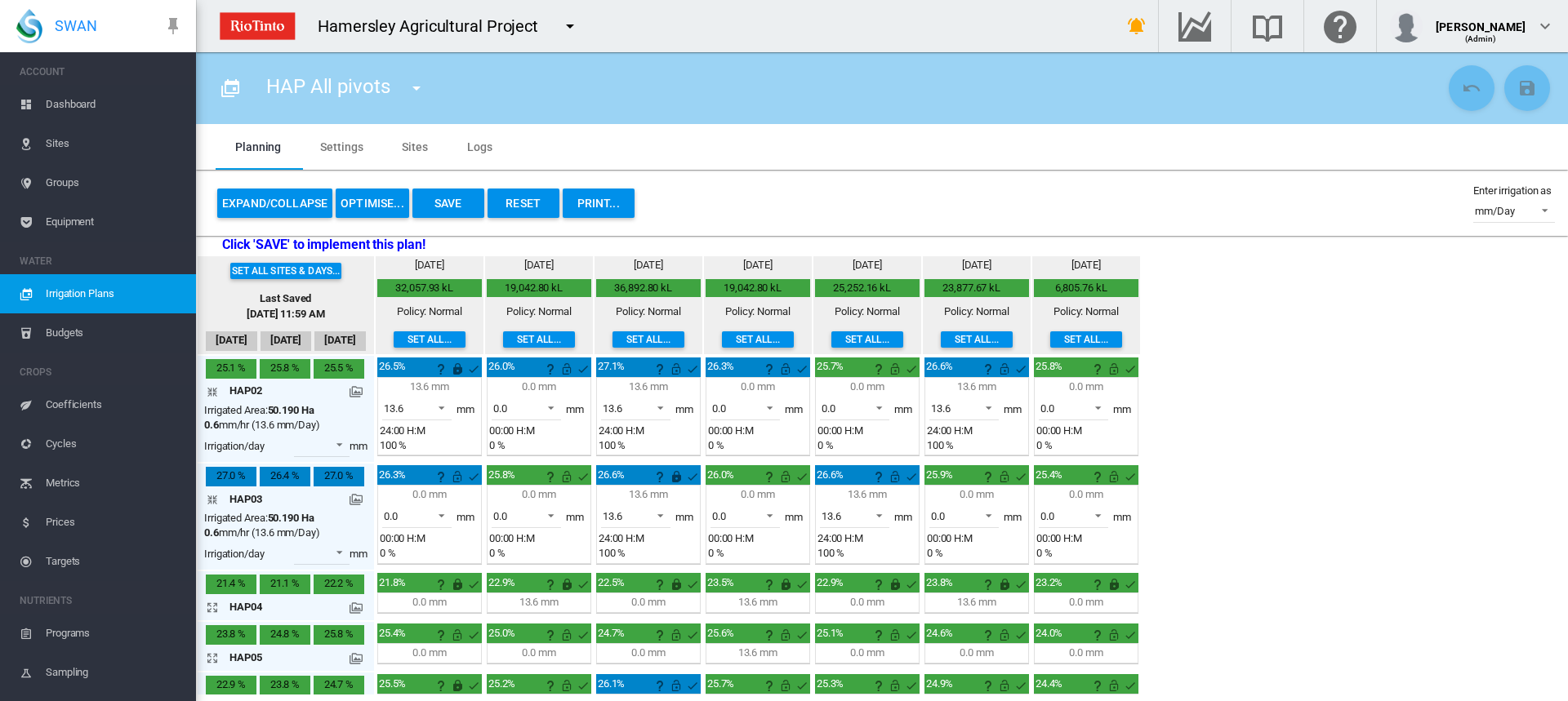
click at [211, 495] on md-icon "icon-arrow-collapse" at bounding box center [216, 499] width 20 height 20
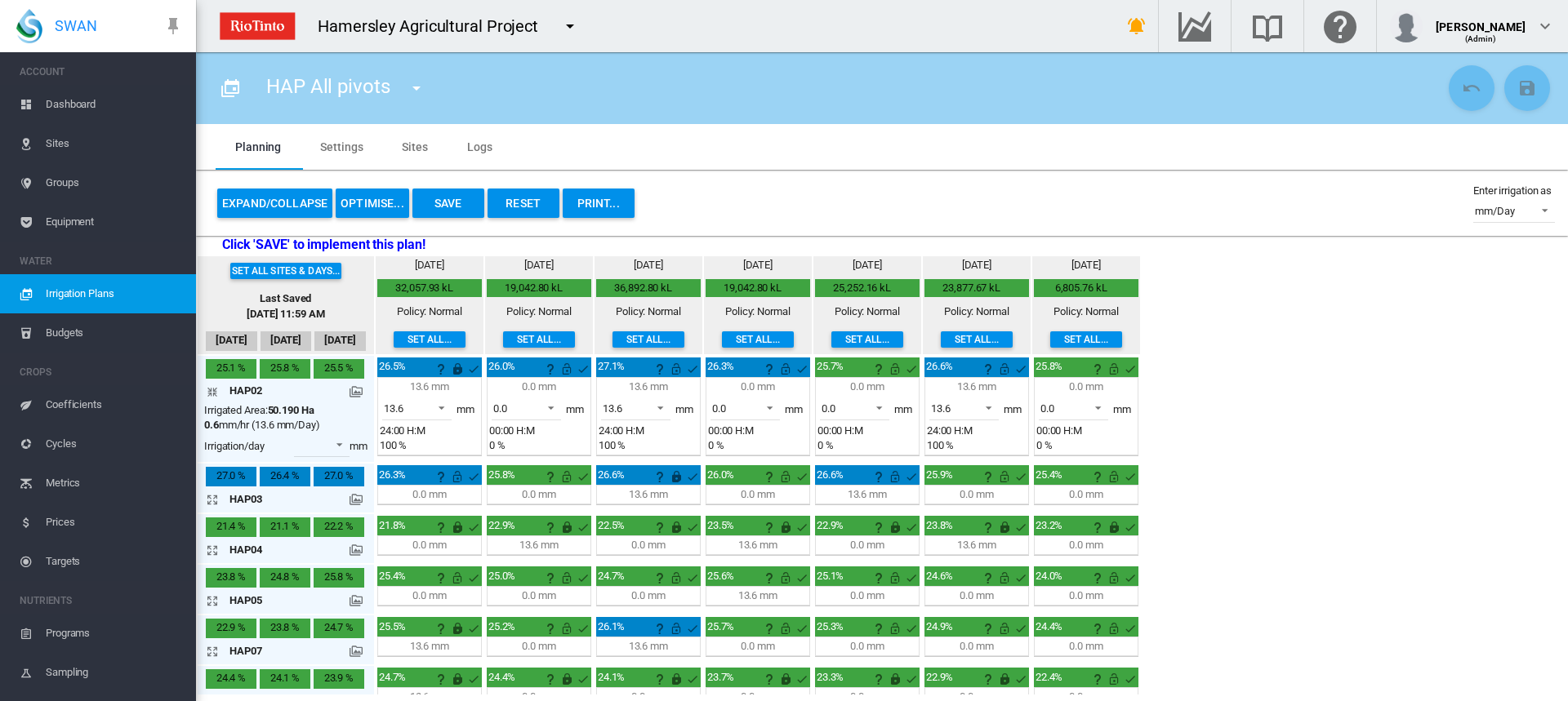
click at [211, 390] on md-icon "icon-arrow-collapse" at bounding box center [216, 392] width 20 height 20
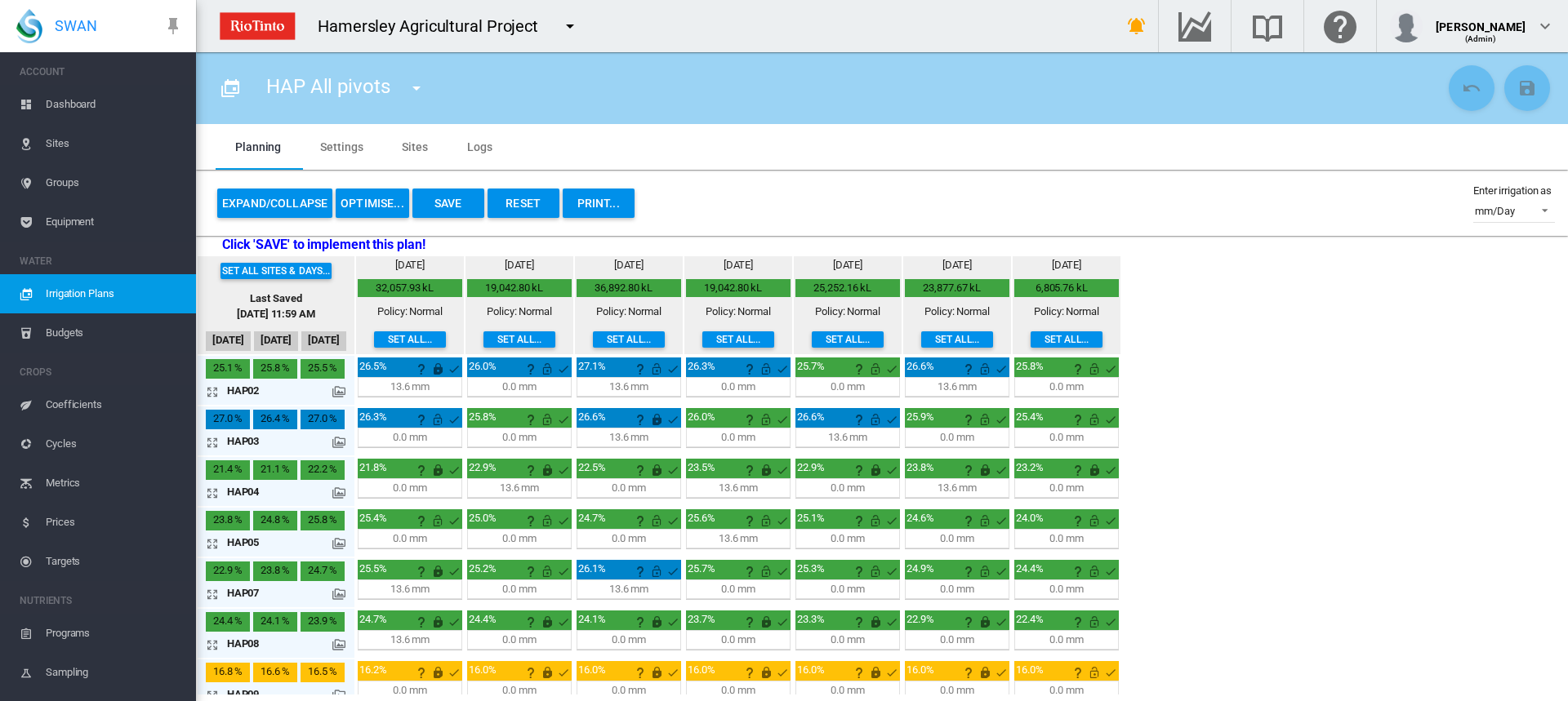
click at [365, 203] on button "OPTIMISE..." at bounding box center [372, 203] width 74 height 29
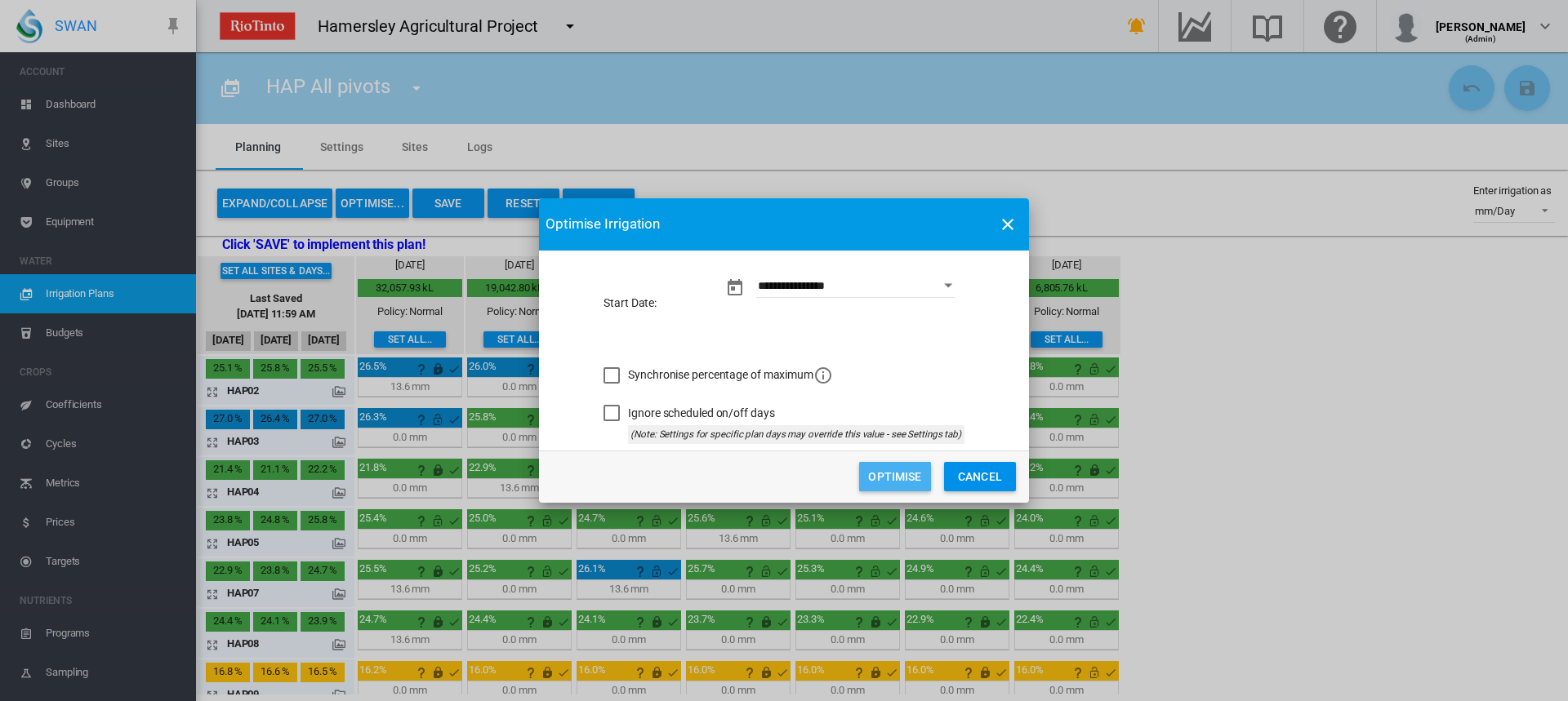
click at [899, 470] on button "Optimise" at bounding box center [895, 476] width 72 height 29
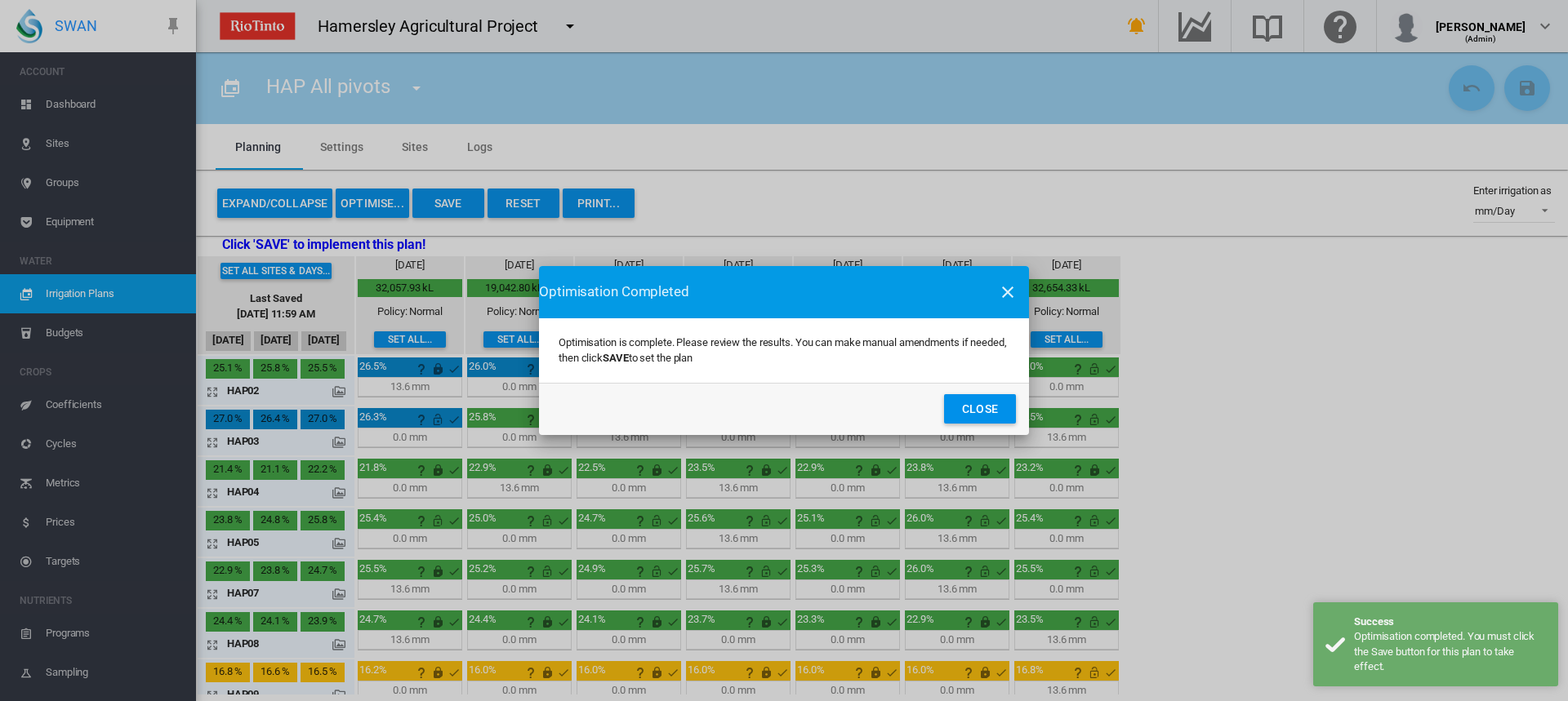
click at [970, 411] on button "Close" at bounding box center [980, 409] width 72 height 29
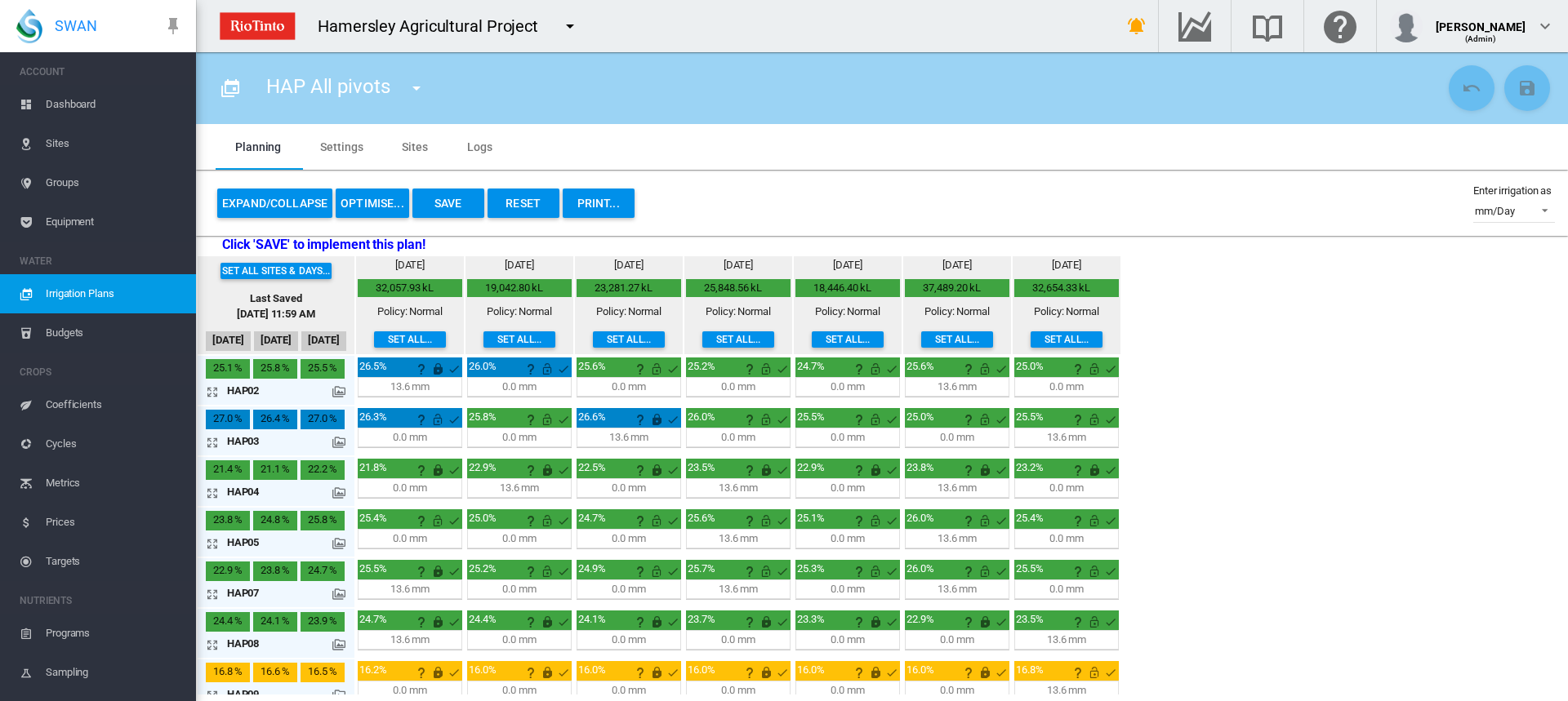
click at [434, 197] on button "Save" at bounding box center [448, 203] width 72 height 29
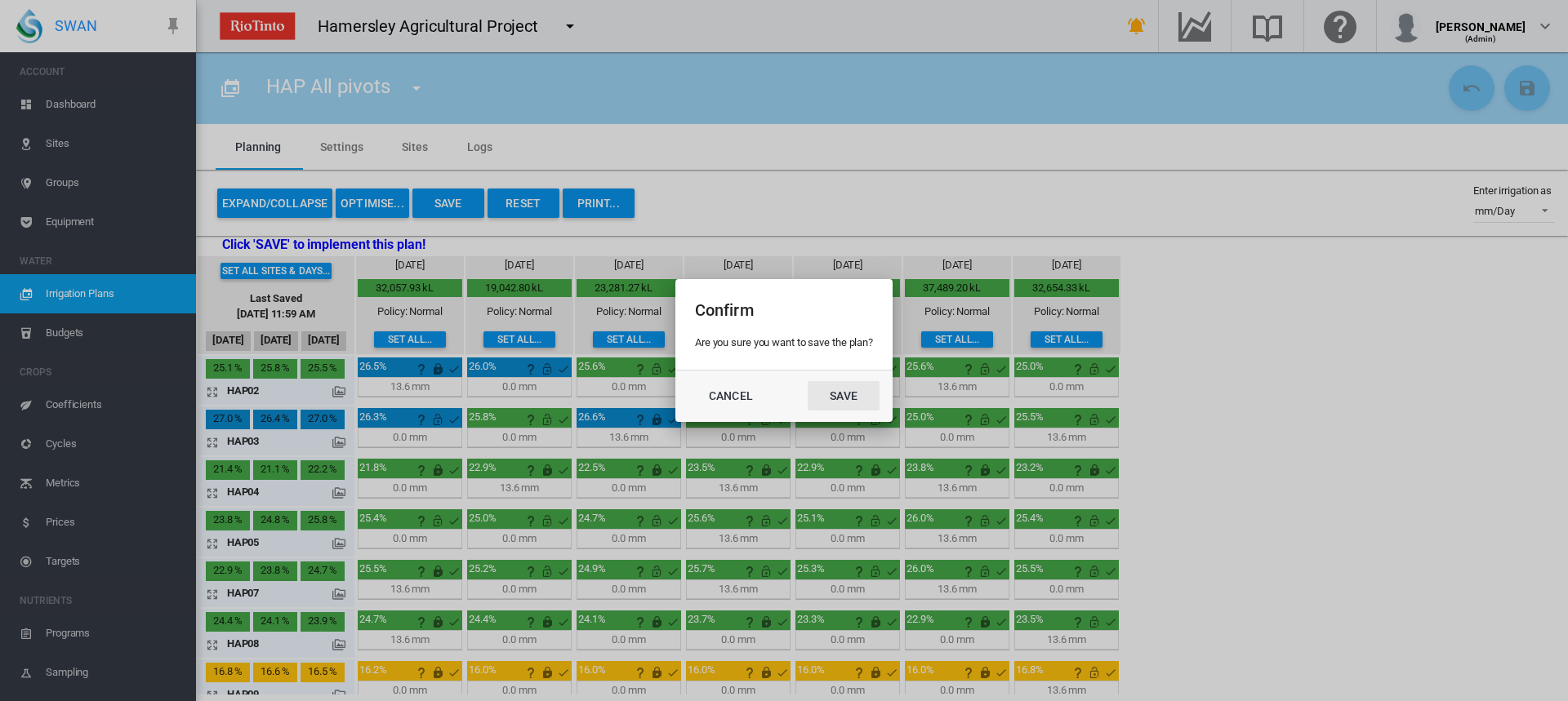
click at [837, 389] on button "Save" at bounding box center [843, 396] width 72 height 29
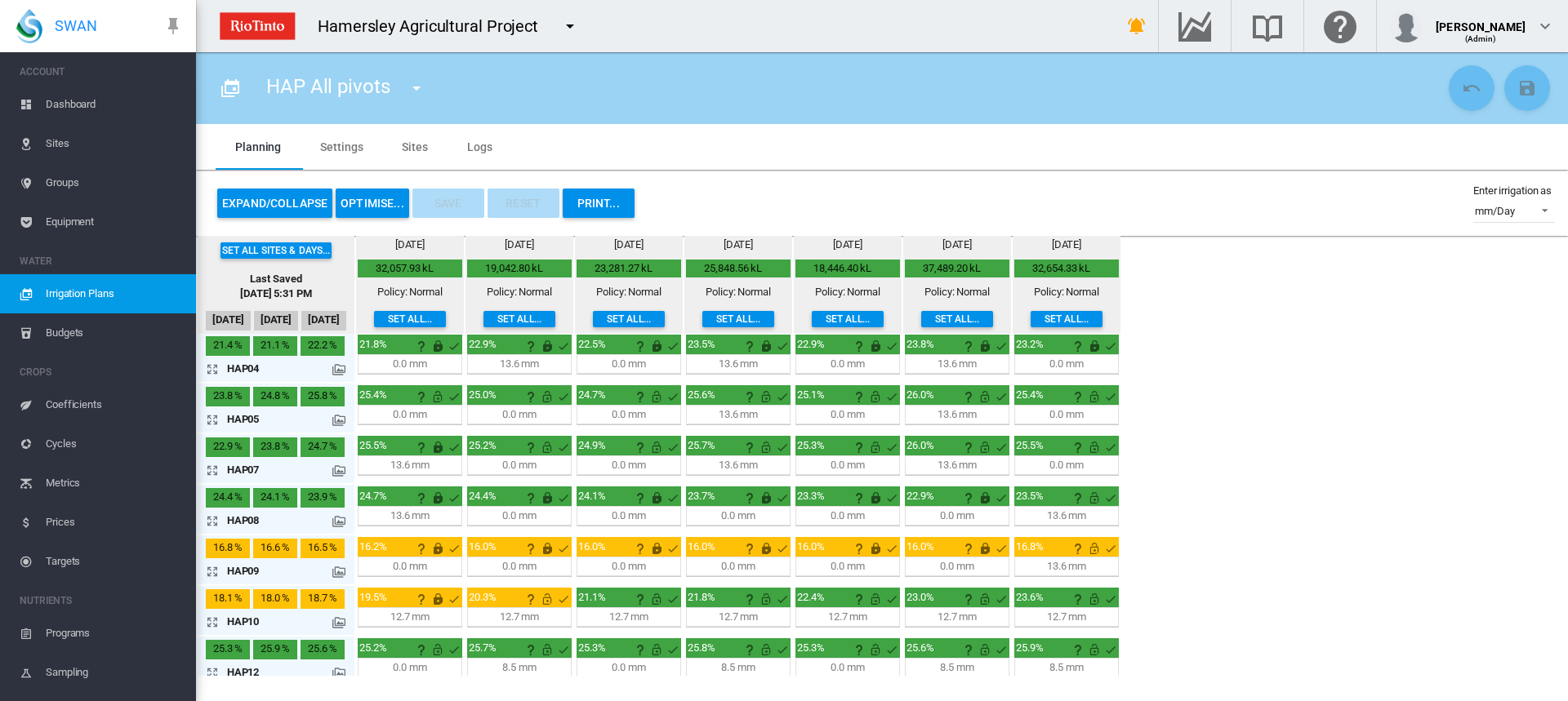
scroll to position [187, 0]
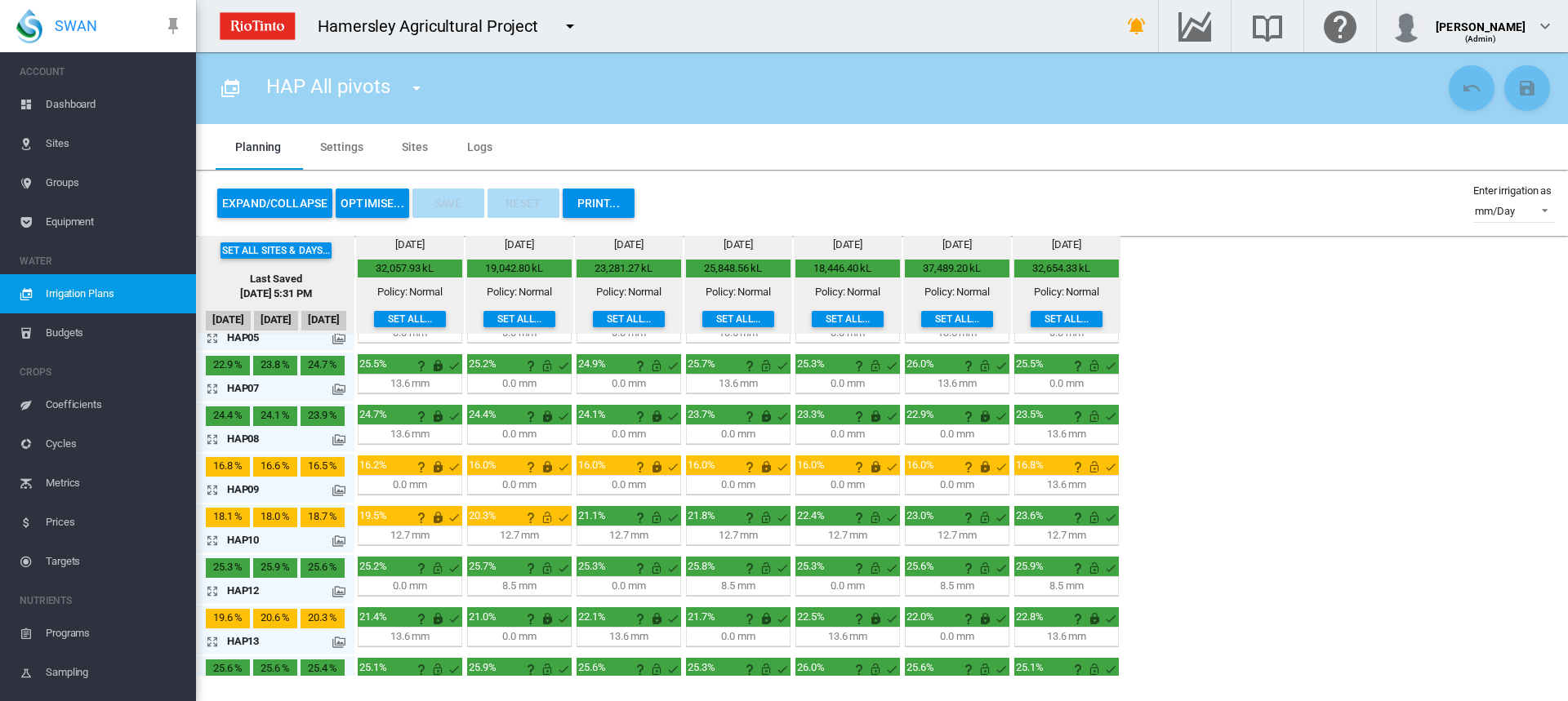
click at [211, 436] on md-icon "icon-arrow-expand" at bounding box center [216, 439] width 20 height 20
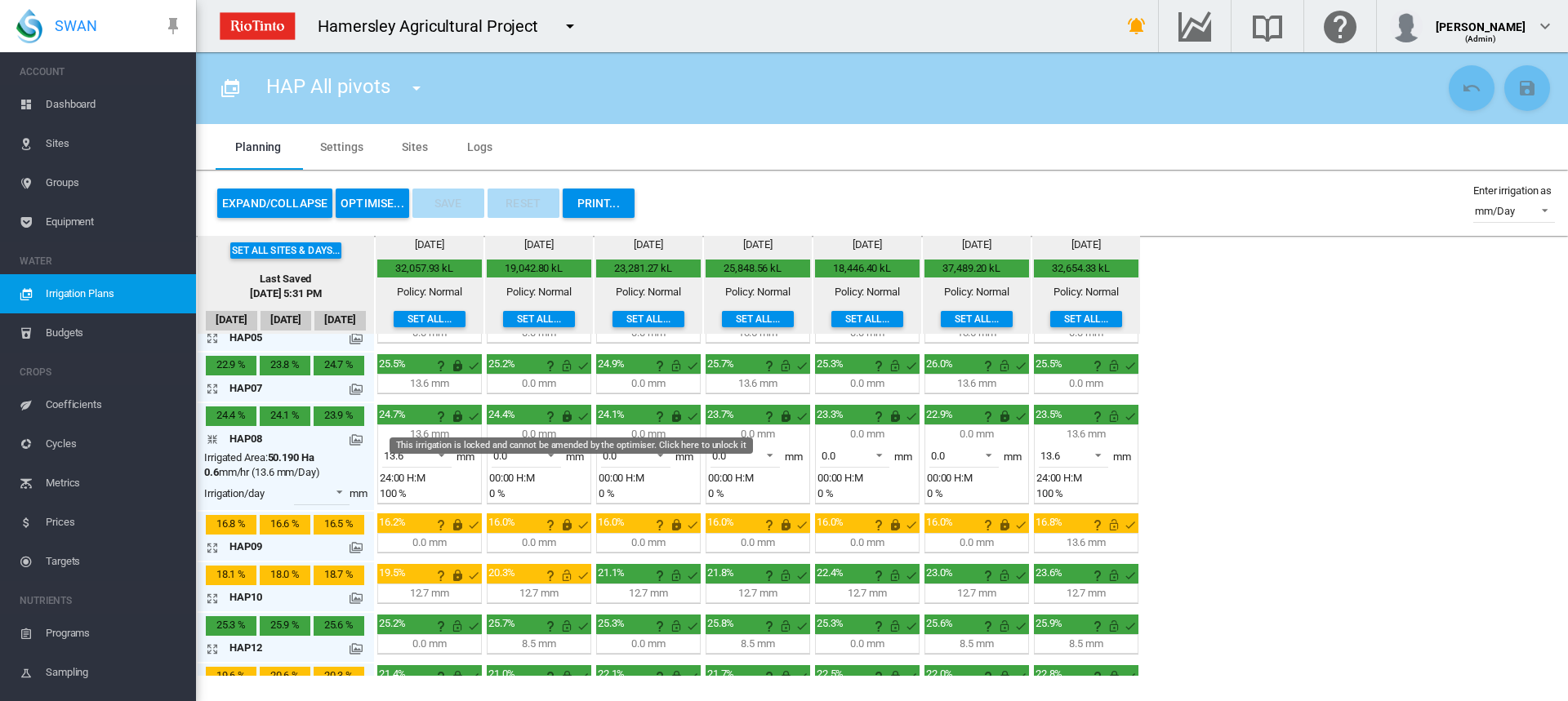
click at [567, 416] on md-icon "This irrigation is locked and cannot be amended by the optimiser. Click here to…" at bounding box center [566, 415] width 20 height 20
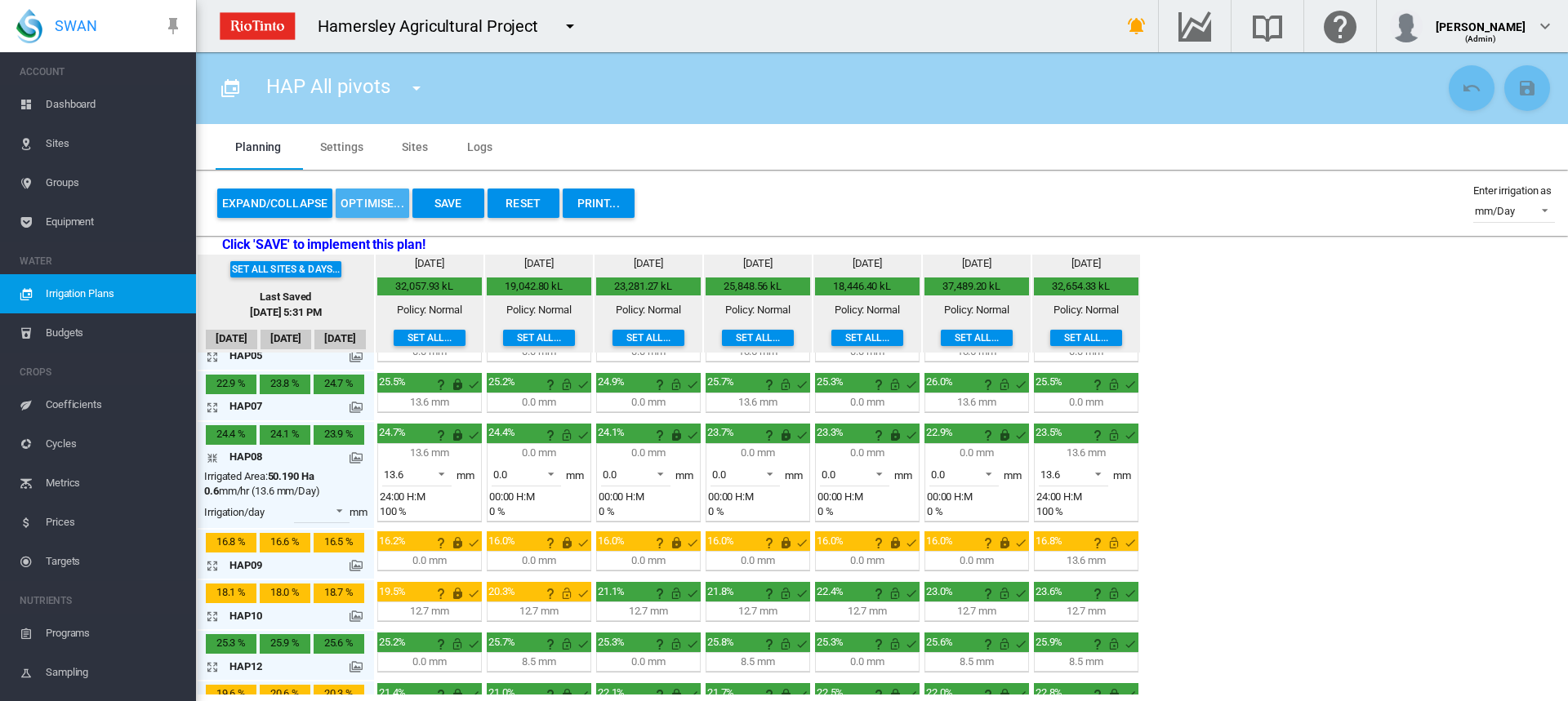
click at [382, 207] on button "OPTIMISE..." at bounding box center [372, 203] width 74 height 29
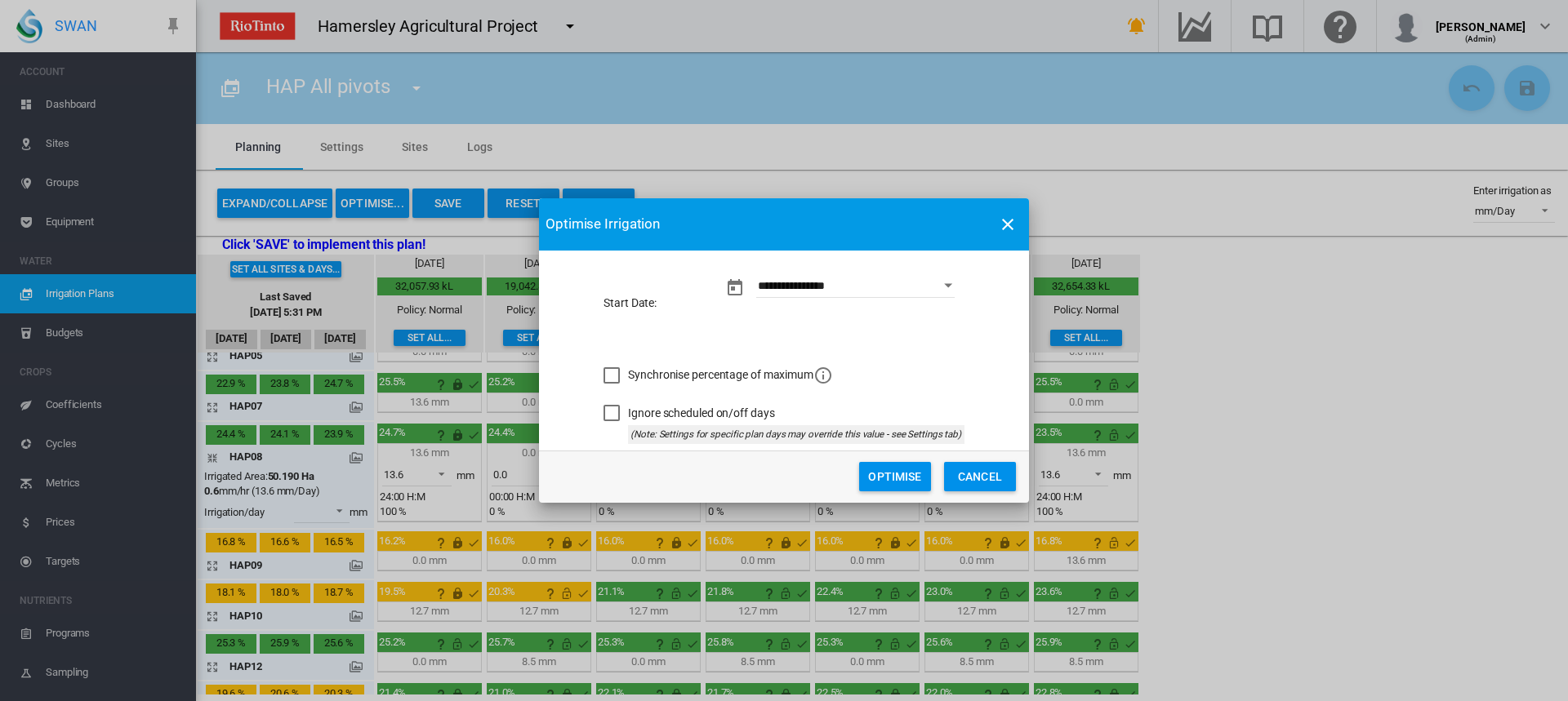
click at [874, 464] on button "Optimise" at bounding box center [895, 476] width 72 height 29
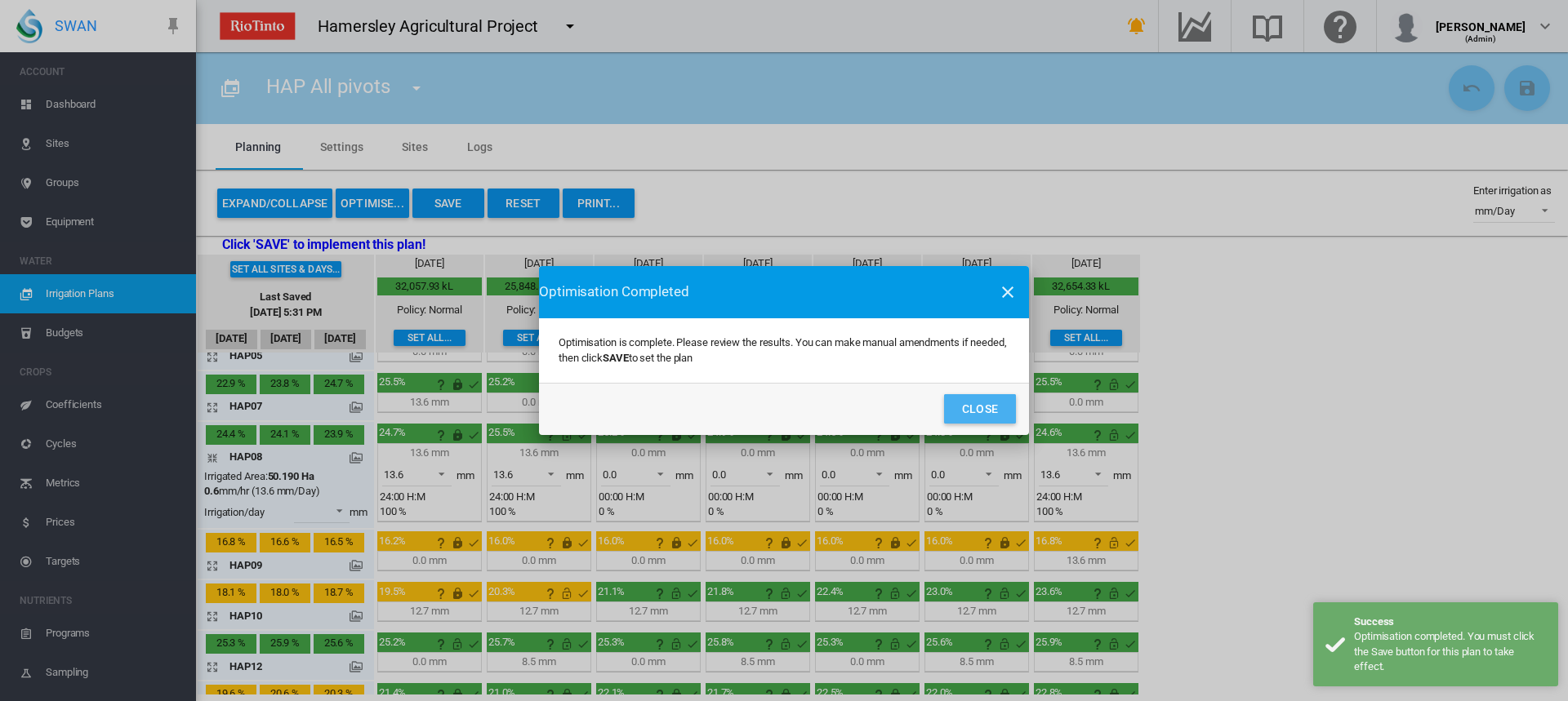
click at [988, 413] on button "Close" at bounding box center [980, 409] width 72 height 29
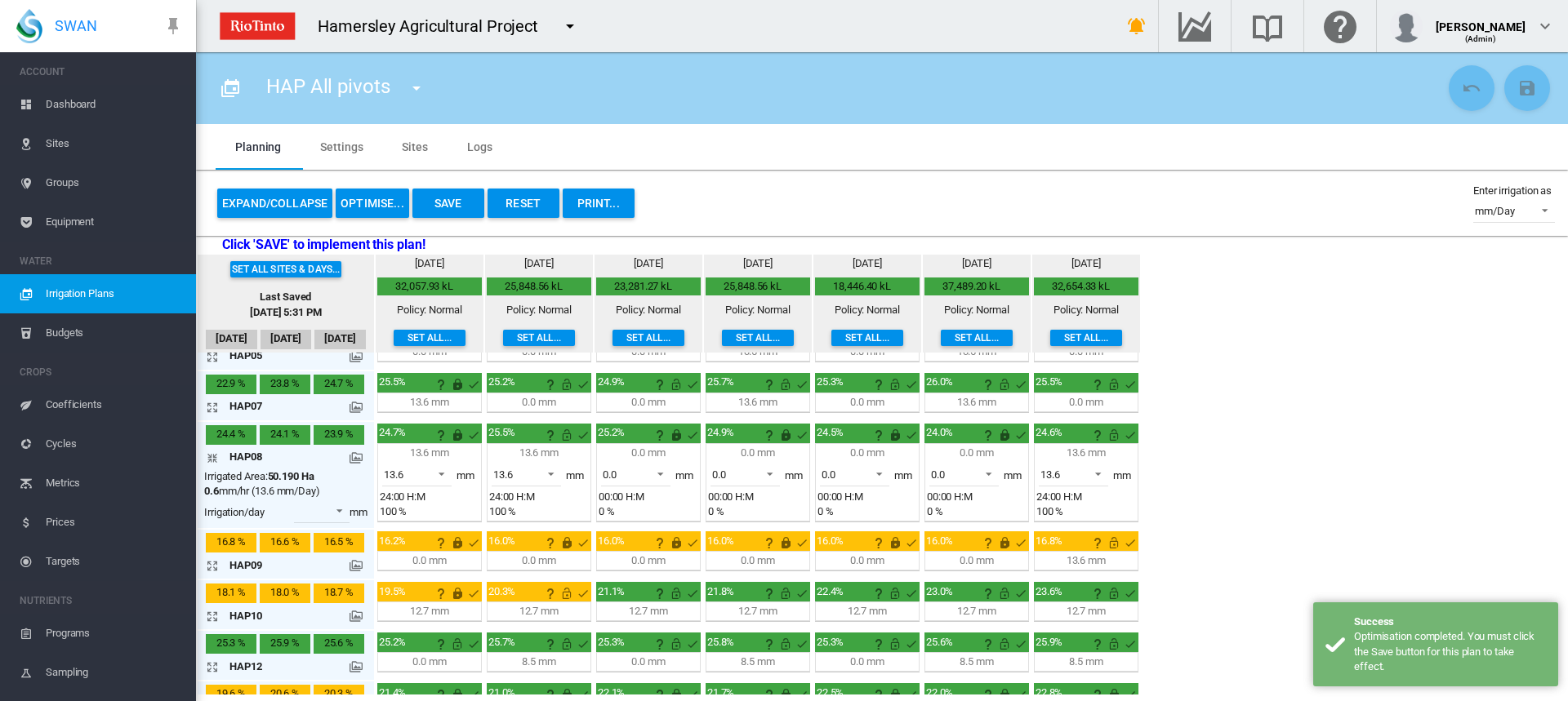
click at [213, 457] on md-icon "icon-arrow-collapse" at bounding box center [216, 457] width 20 height 20
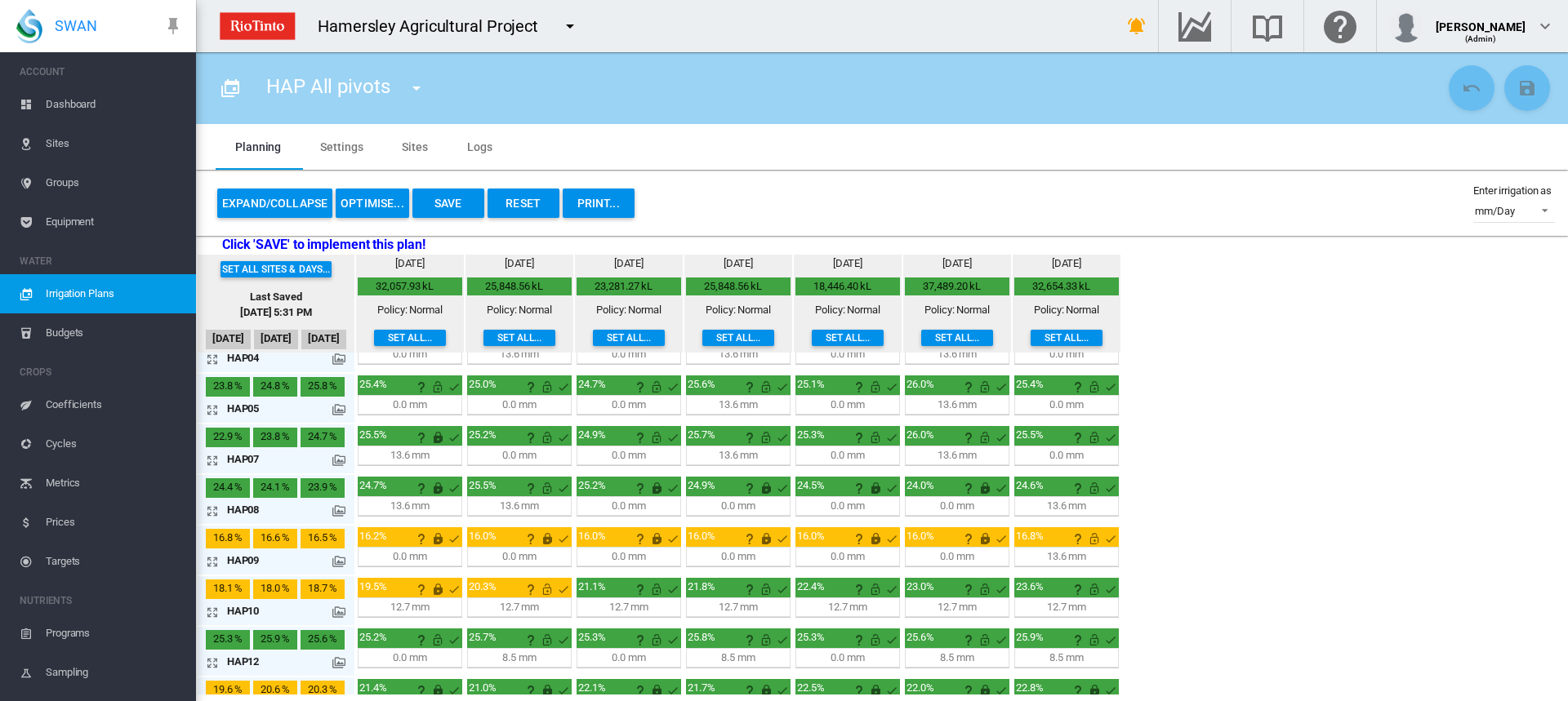
scroll to position [105, 0]
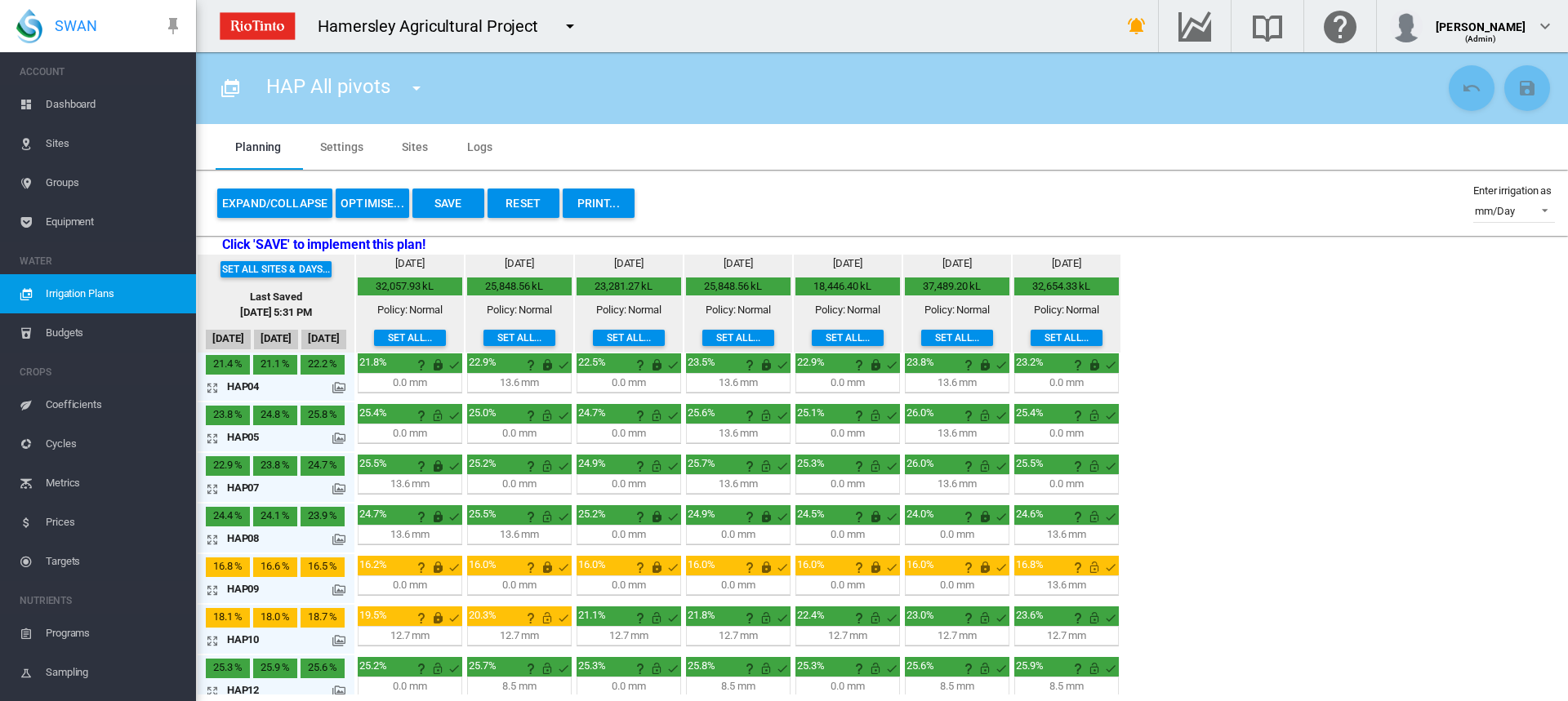
click at [336, 439] on md-icon at bounding box center [339, 438] width 13 height 13
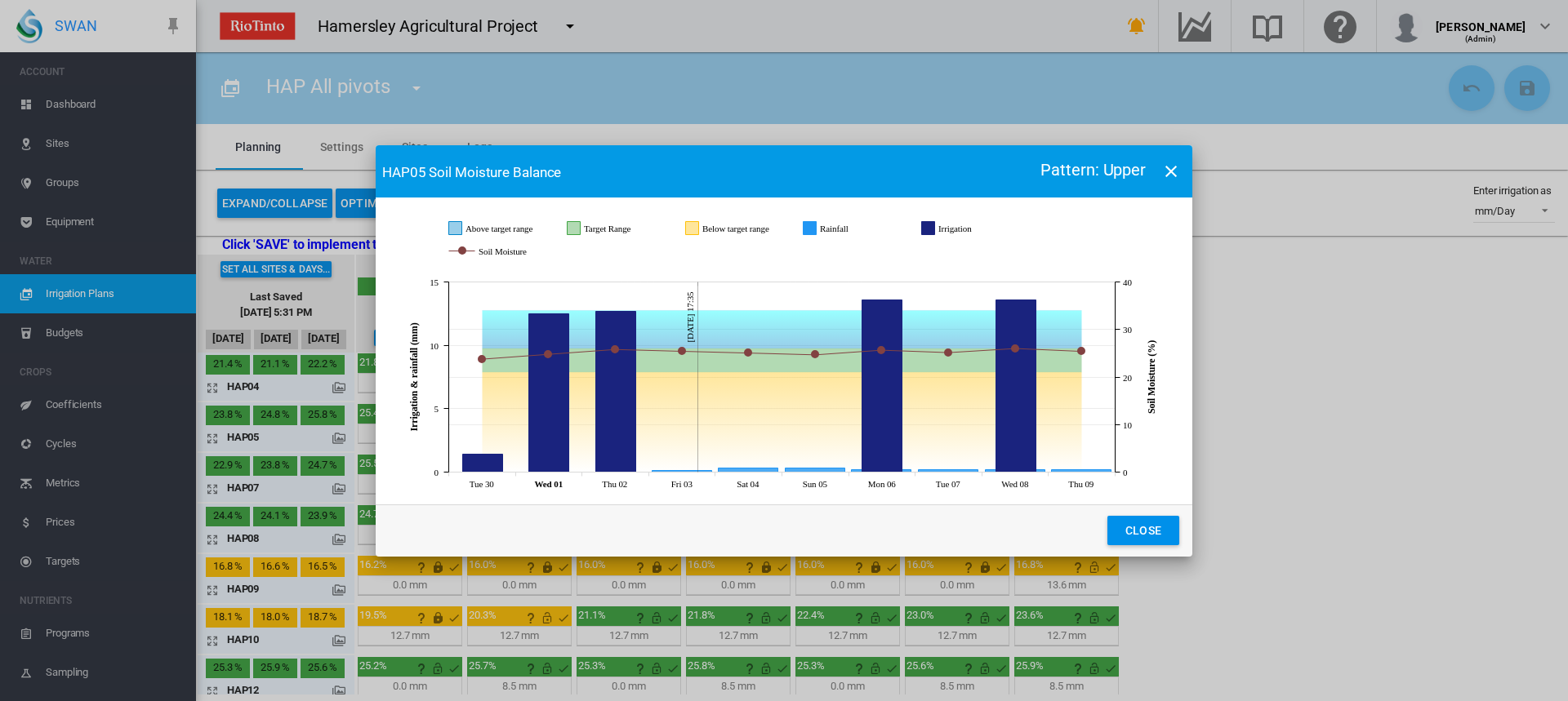
click at [1151, 531] on button "Close" at bounding box center [1143, 530] width 72 height 29
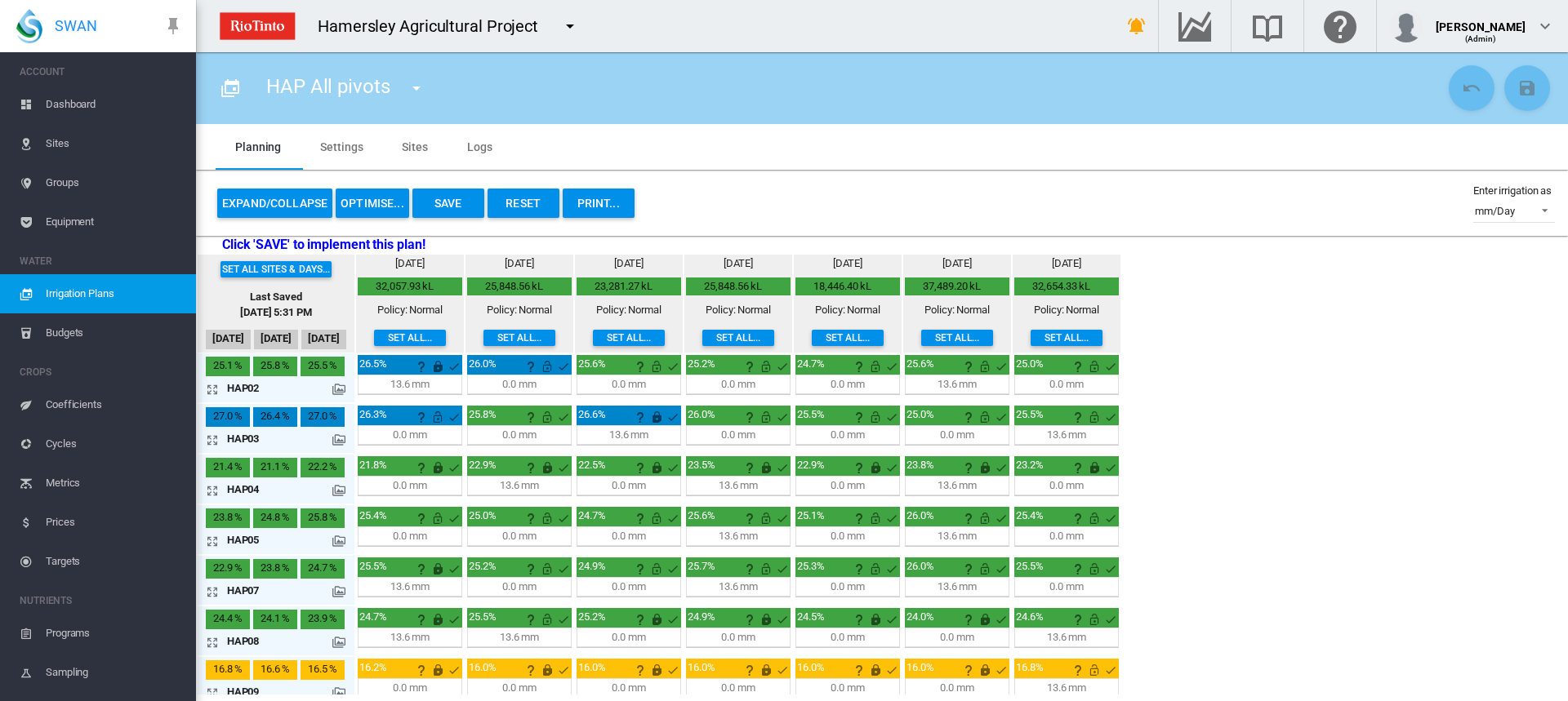
scroll to position [0, 0]
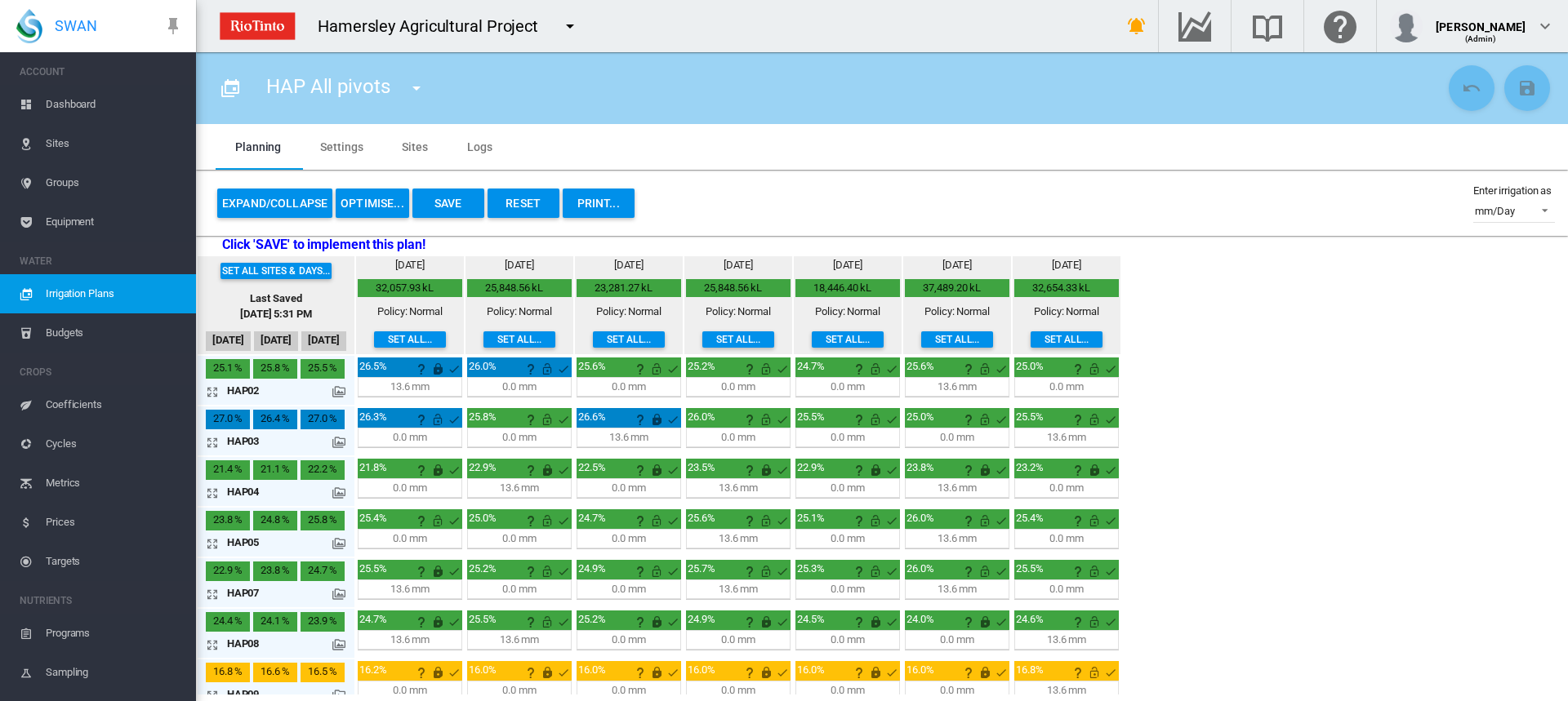
click at [342, 387] on md-icon at bounding box center [339, 392] width 13 height 13
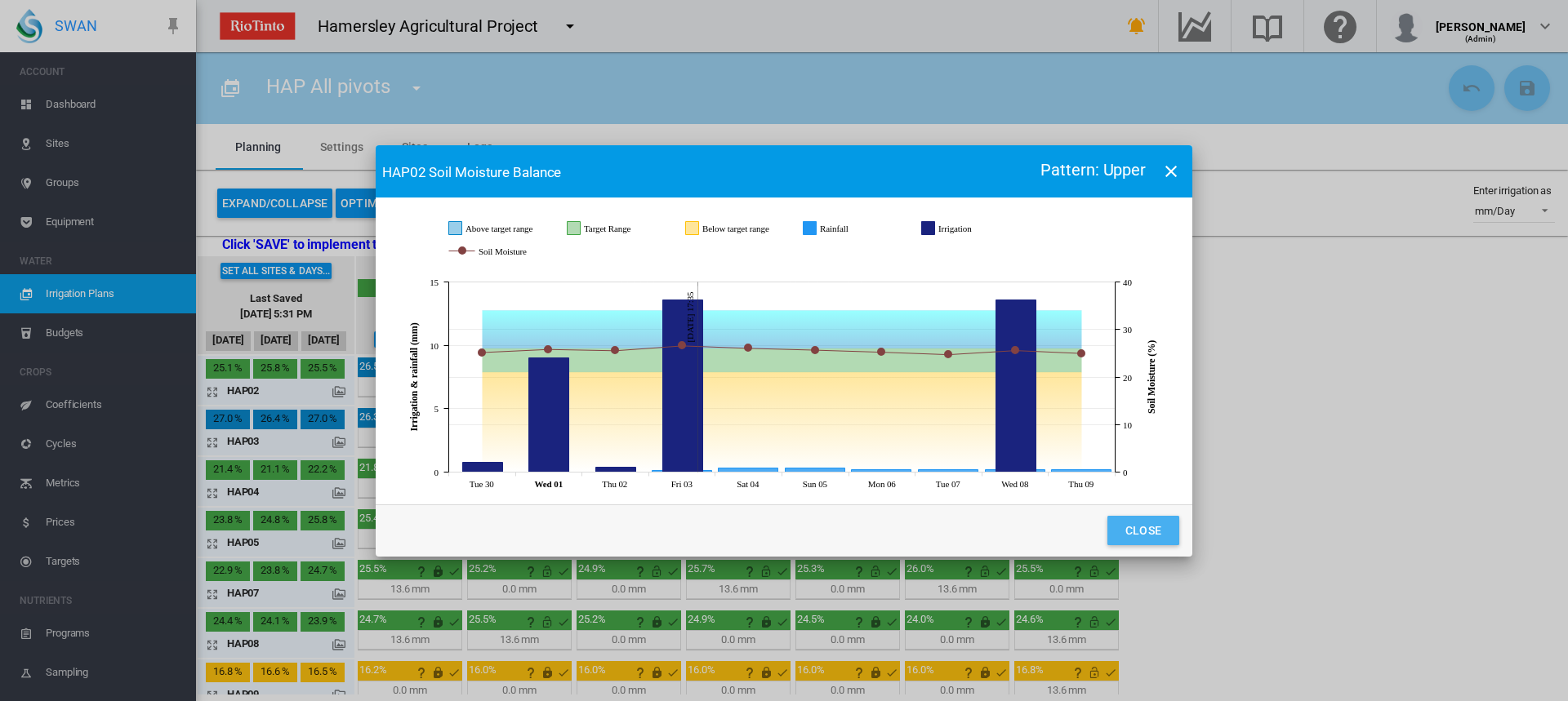
click at [1149, 524] on button "Close" at bounding box center [1143, 530] width 72 height 29
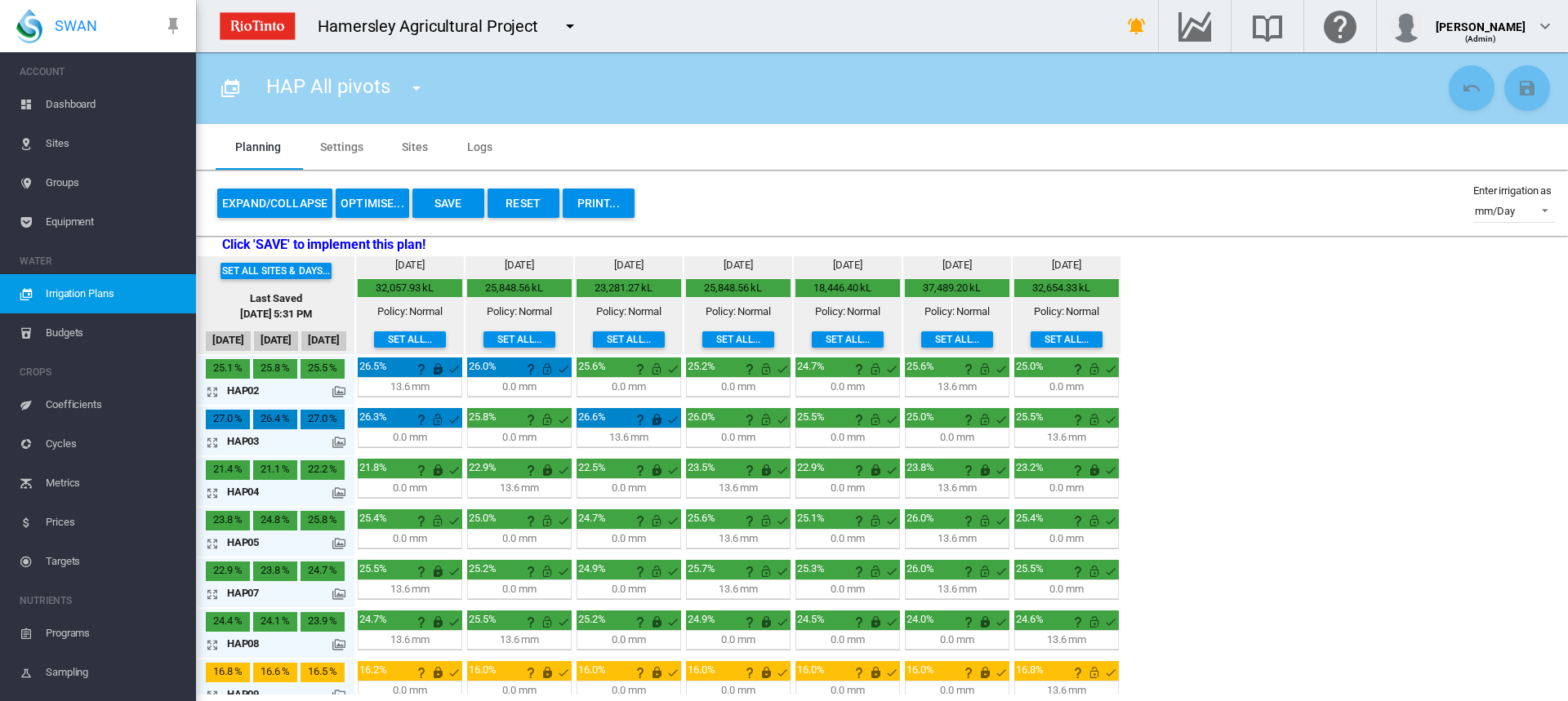
click at [337, 445] on md-icon at bounding box center [339, 442] width 13 height 13
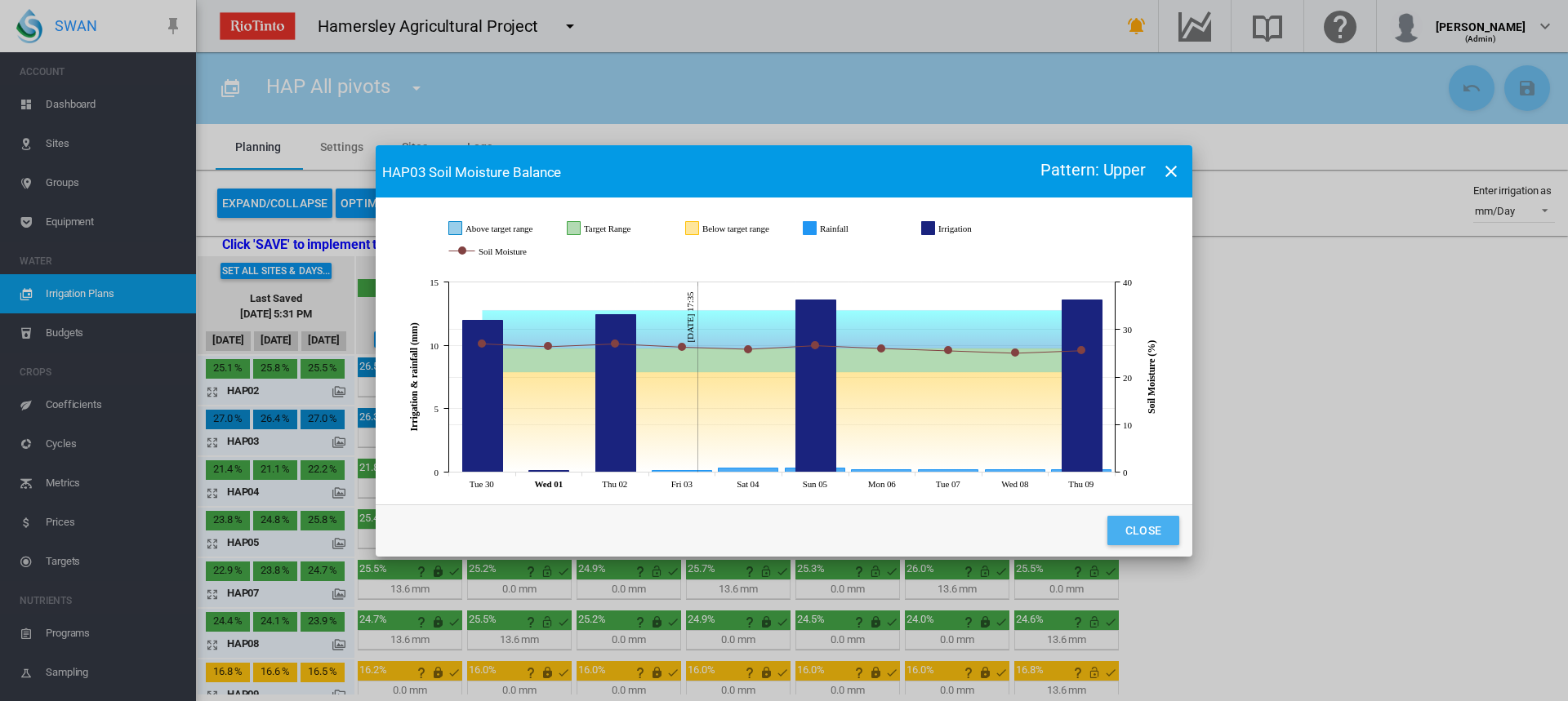
click at [1142, 533] on button "Close" at bounding box center [1143, 530] width 72 height 29
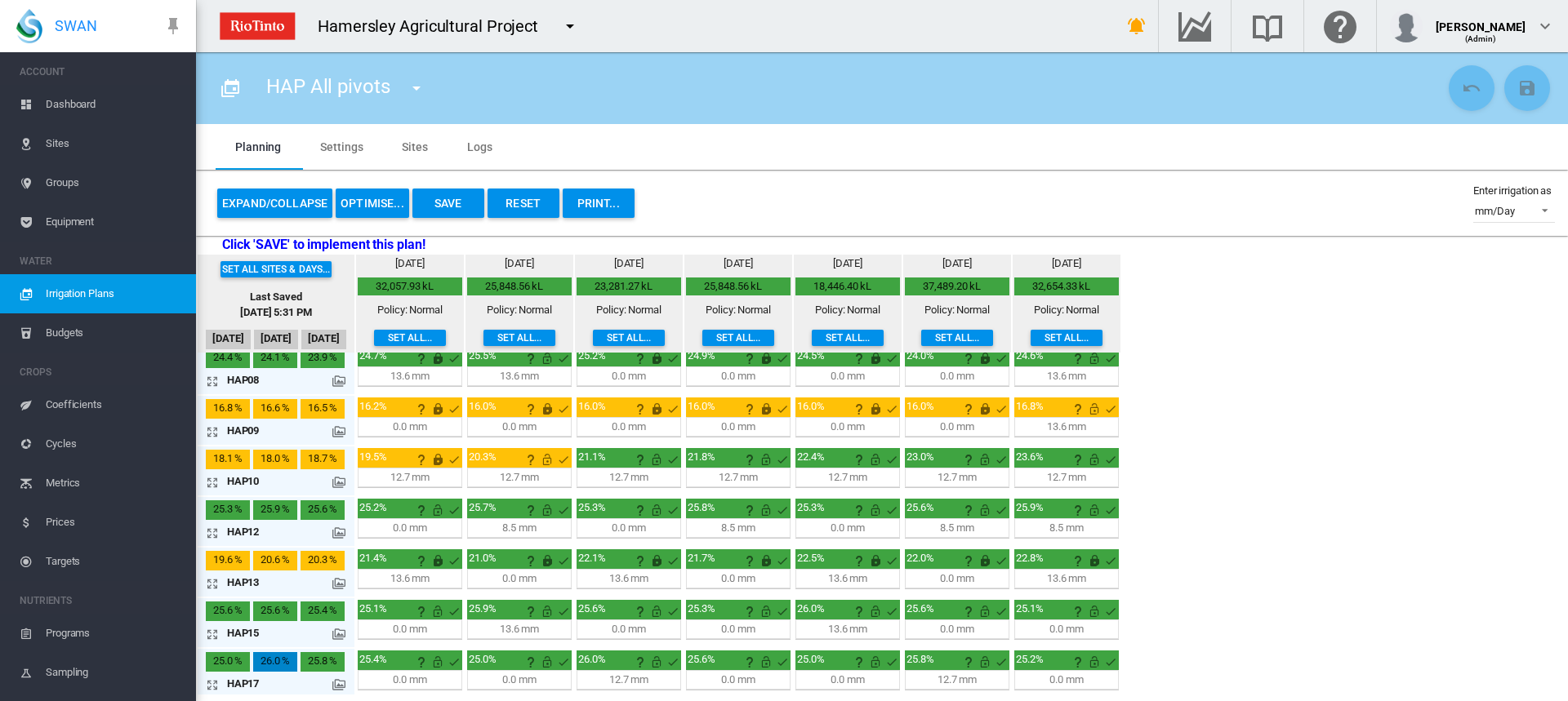
scroll to position [268, 0]
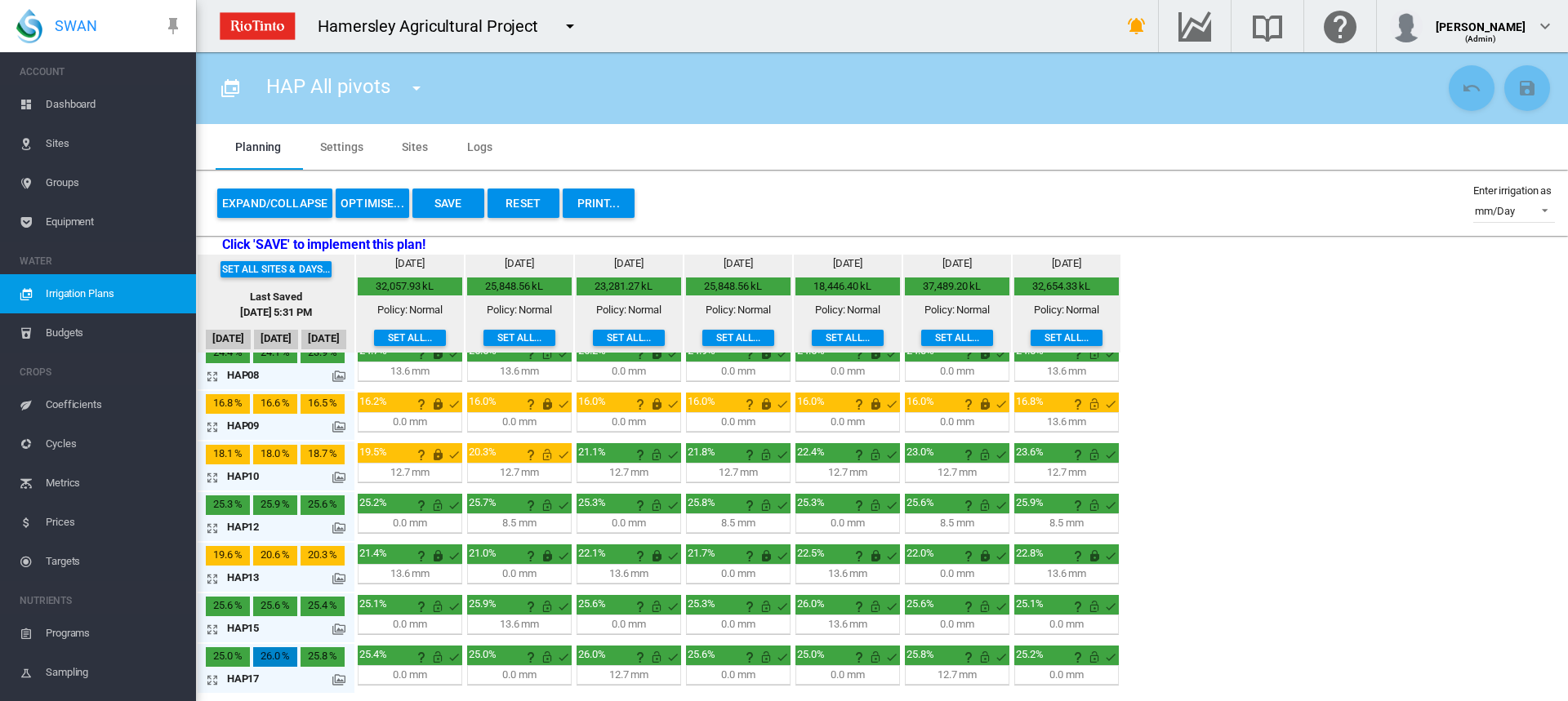
click at [435, 212] on button "Save" at bounding box center [448, 203] width 72 height 29
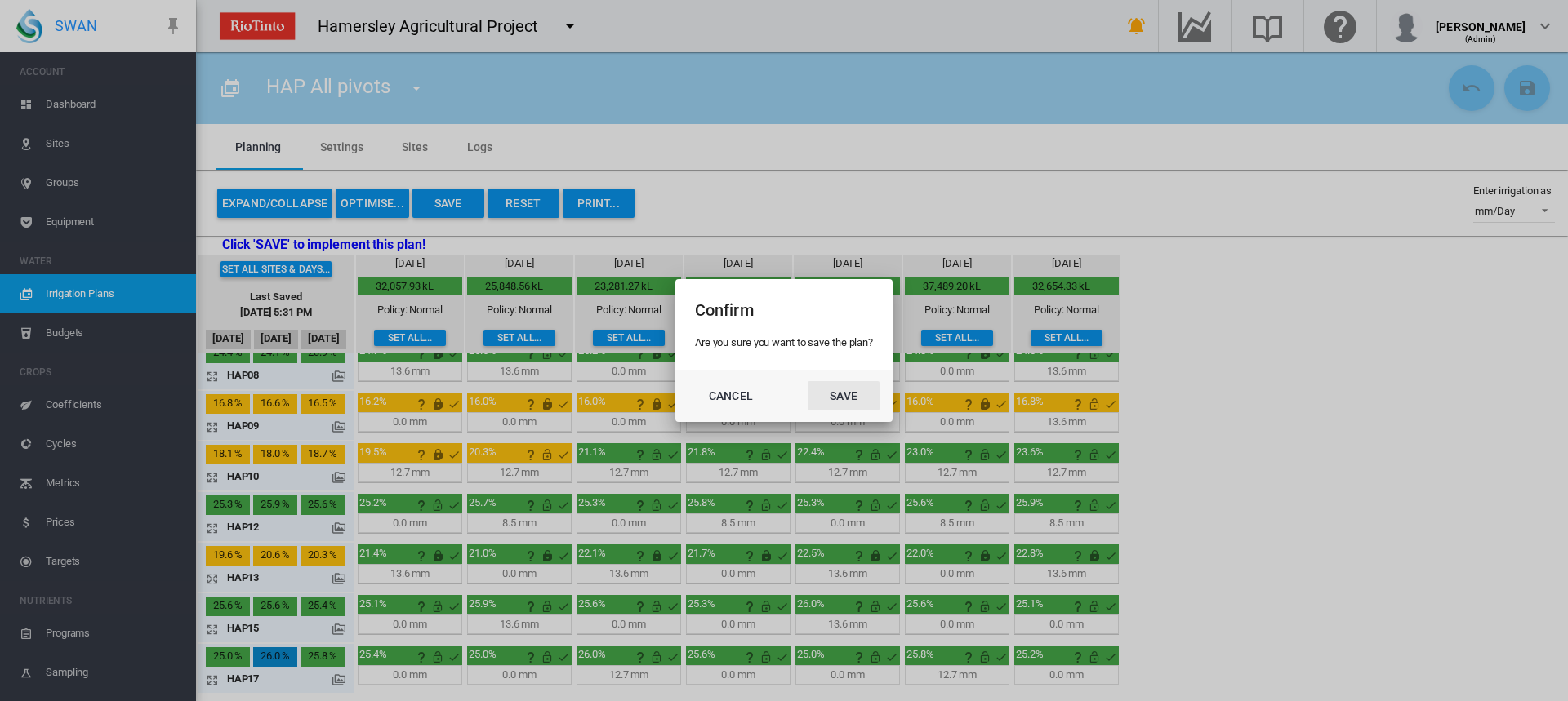
click at [872, 404] on button "Save" at bounding box center [843, 396] width 72 height 29
